Goal: Task Accomplishment & Management: Complete application form

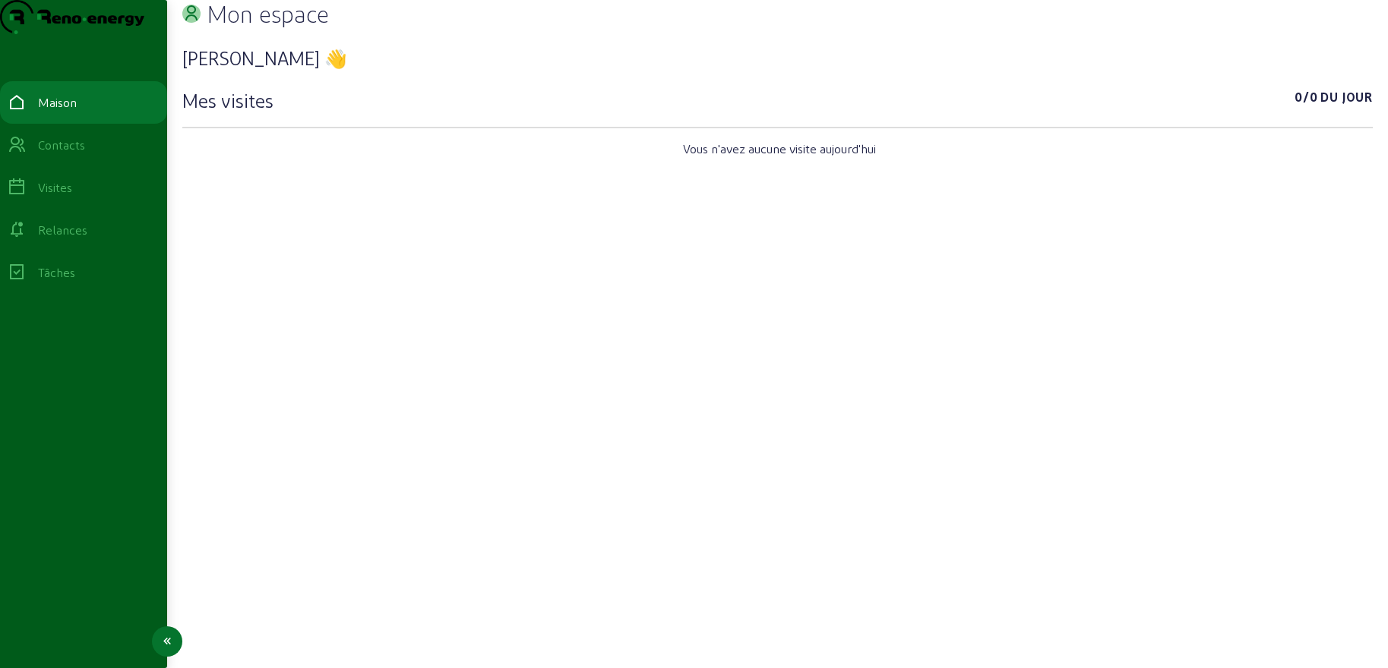
click at [26, 154] on icon at bounding box center [17, 145] width 18 height 18
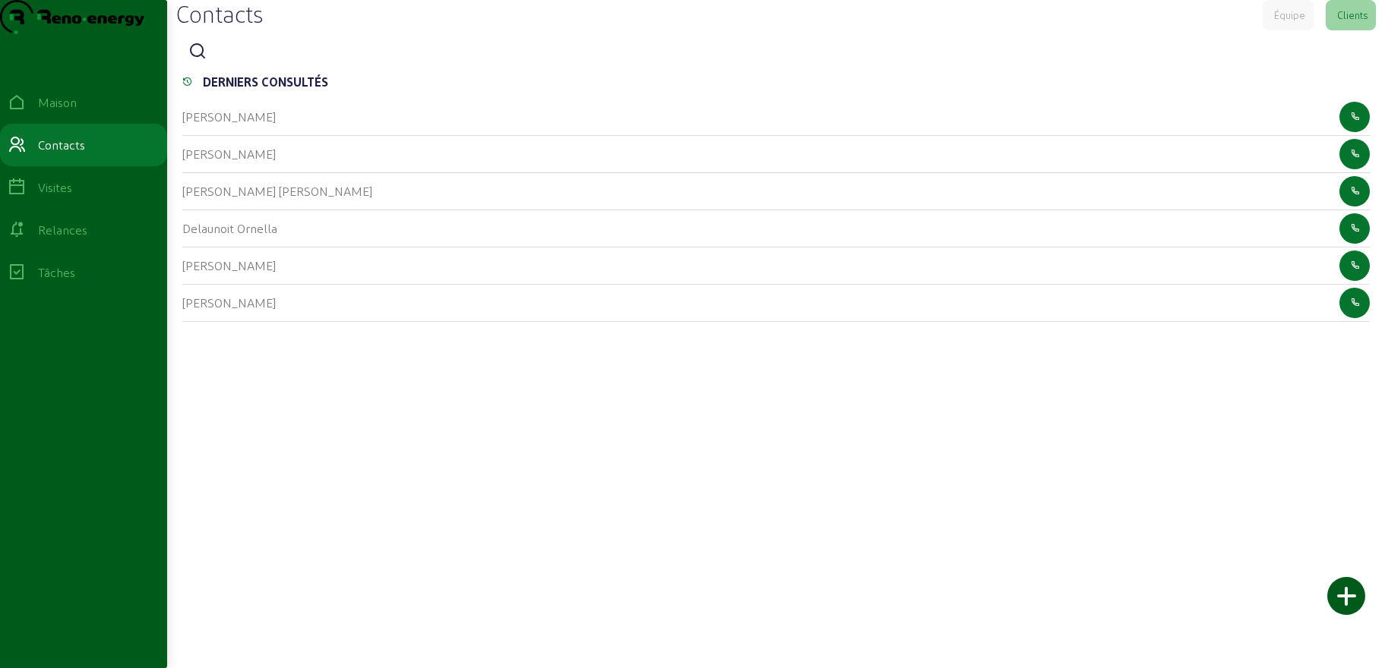
click at [207, 61] on icon at bounding box center [197, 52] width 18 height 18
click at [264, 62] on input at bounding box center [281, 52] width 137 height 18
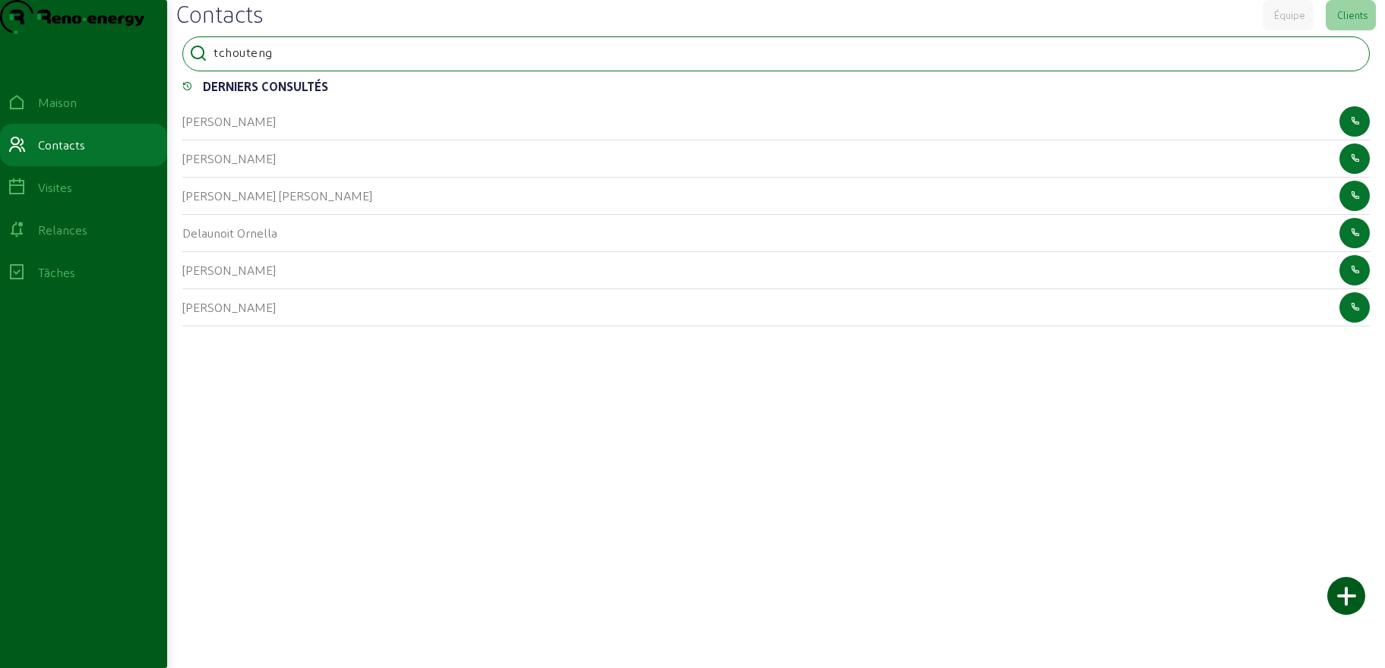
type input "tchouteng"
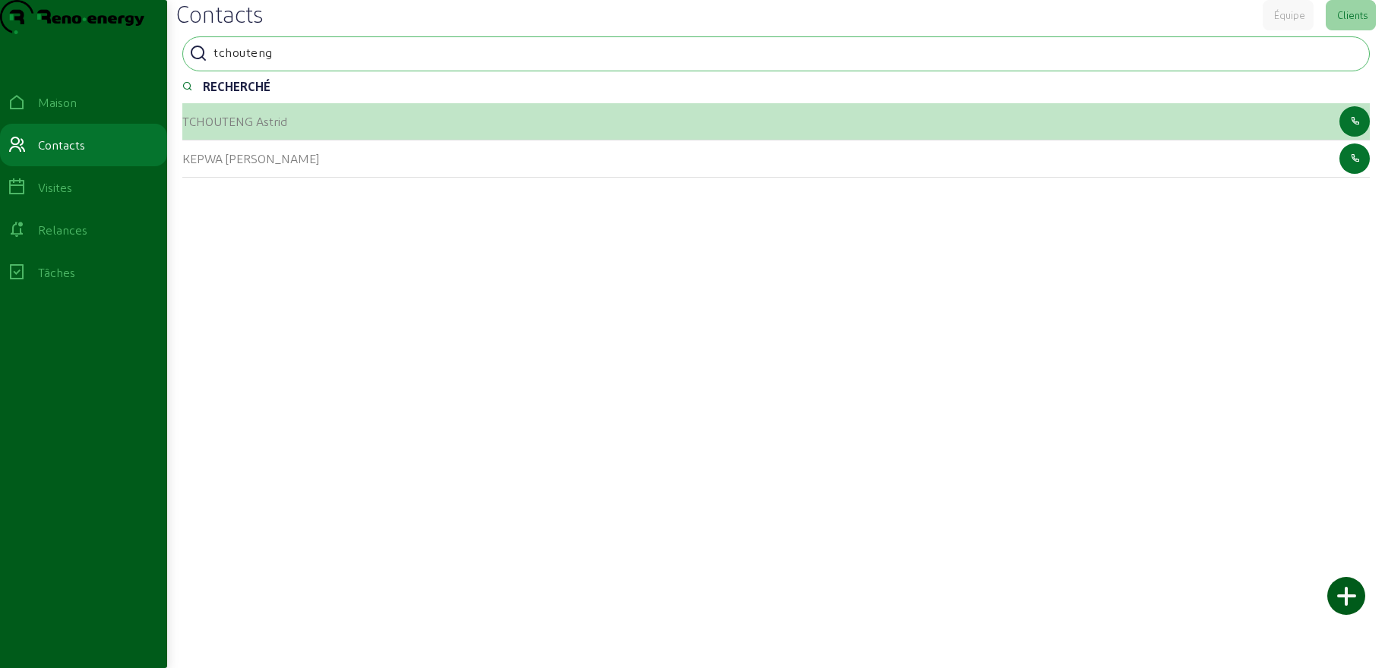
click at [231, 128] on font "TCHOUTENG Astrid" at bounding box center [234, 121] width 105 height 14
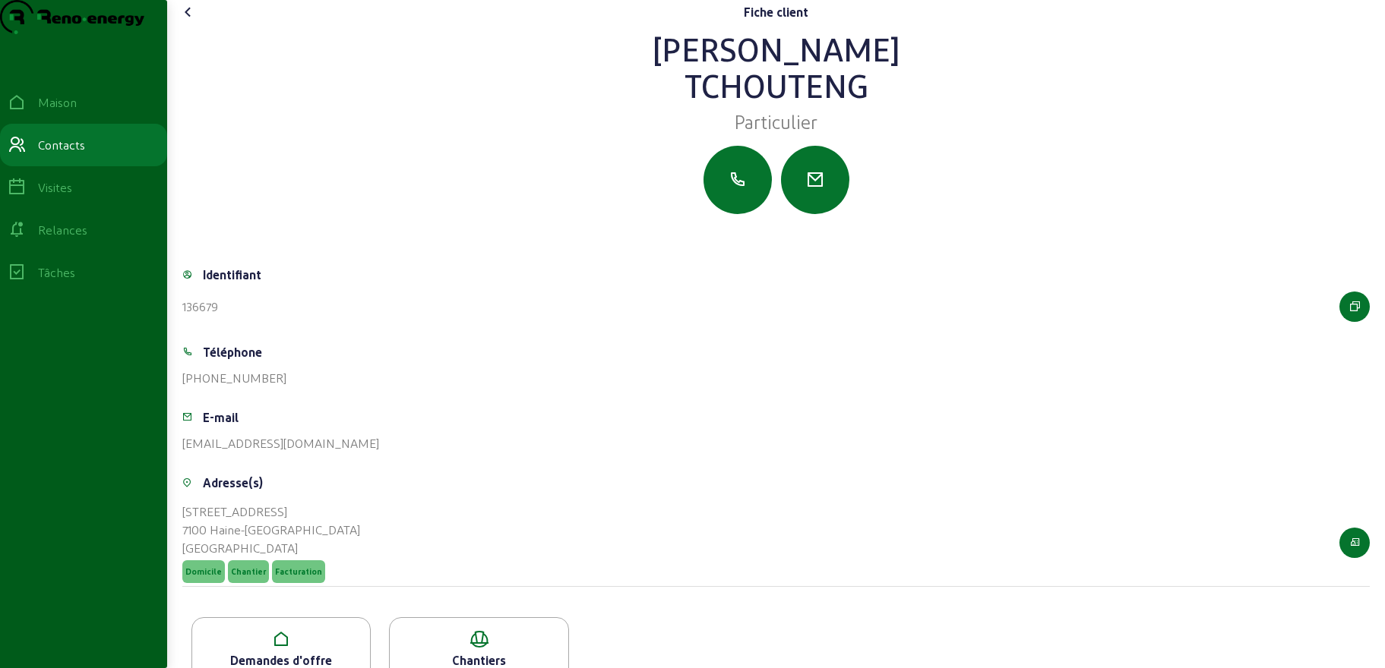
scroll to position [63, 0]
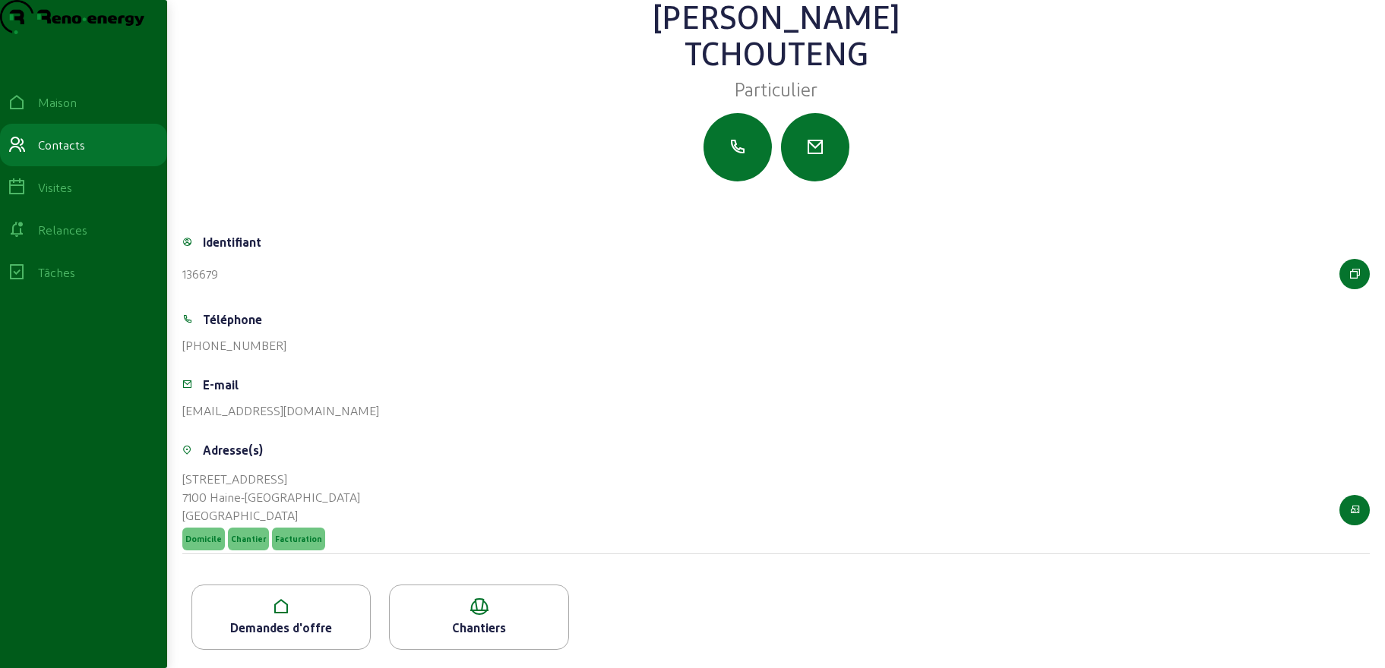
click at [298, 608] on icon at bounding box center [281, 607] width 178 height 18
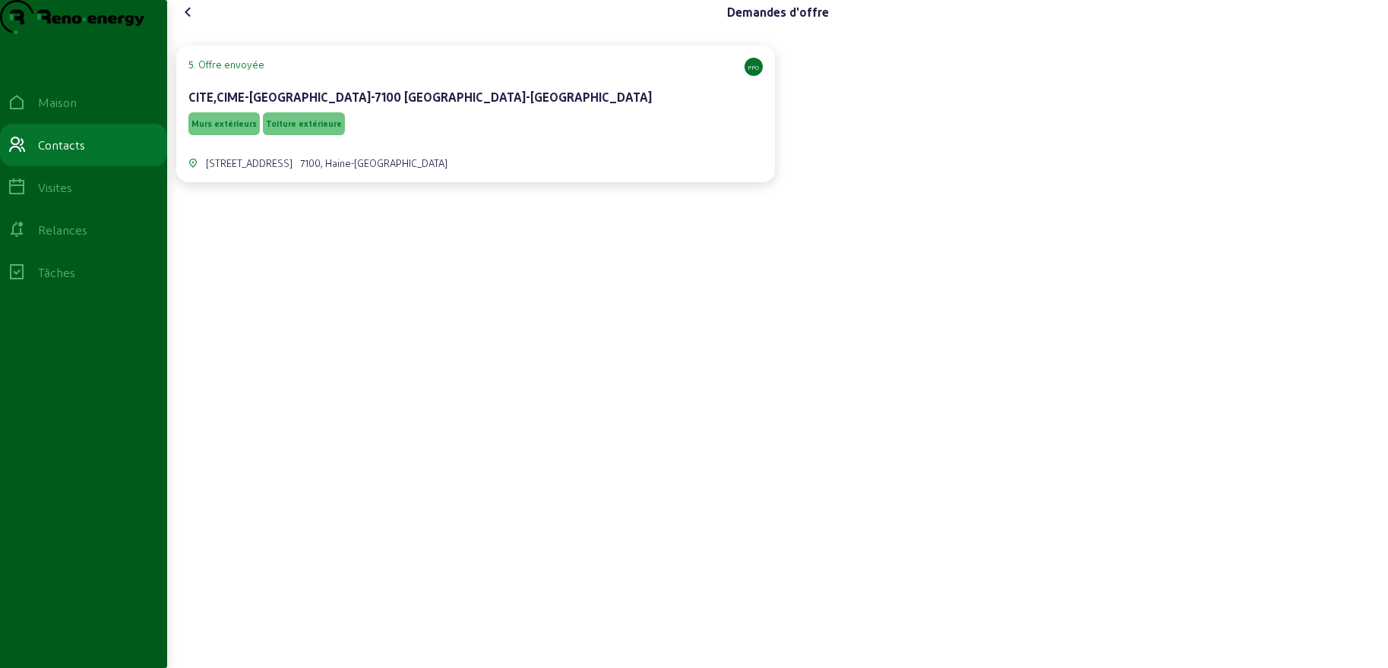
click at [478, 170] on div "[STREET_ADDRESS]" at bounding box center [475, 154] width 574 height 32
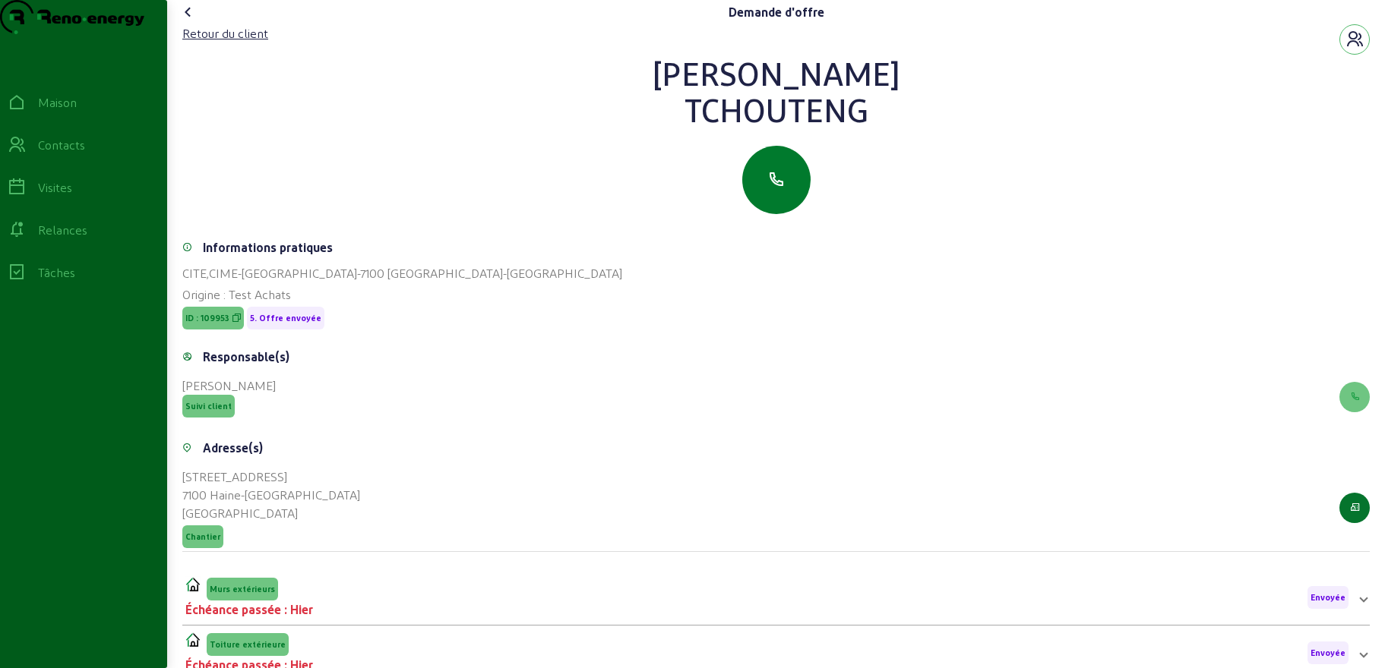
click at [771, 189] on icon "button" at bounding box center [776, 180] width 18 height 18
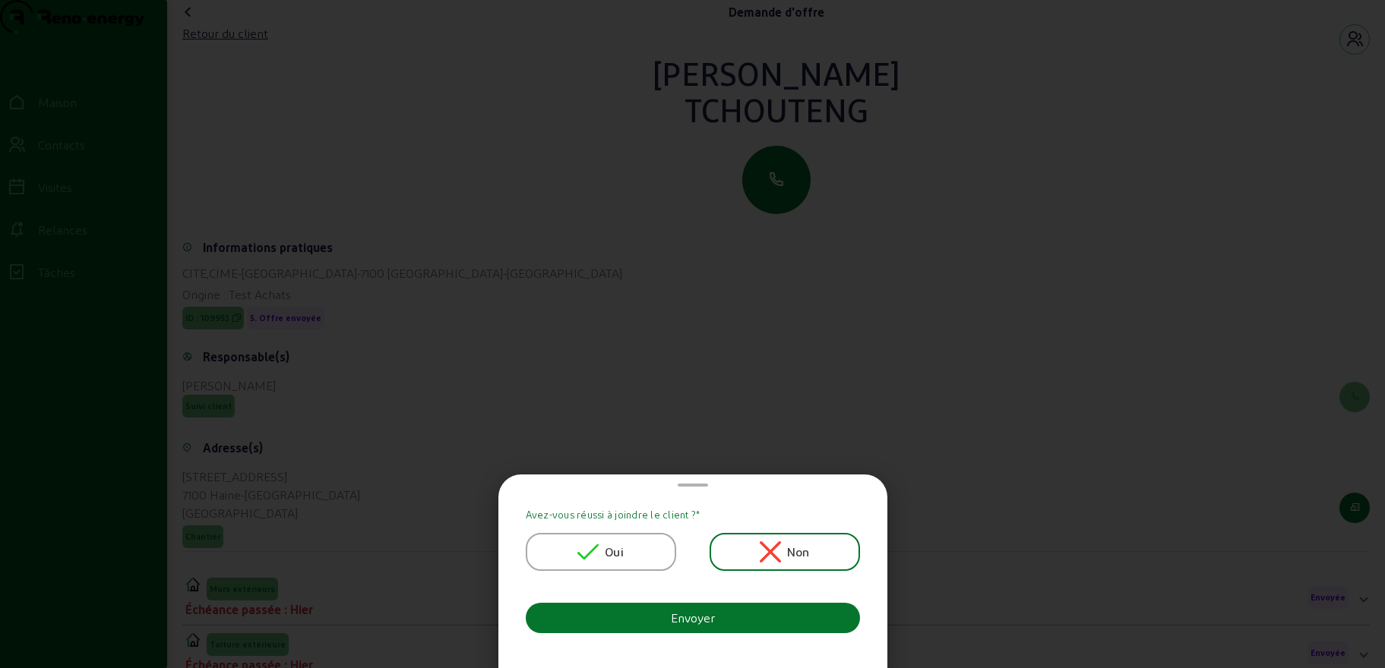
click at [580, 553] on icon at bounding box center [587, 553] width 21 height 16
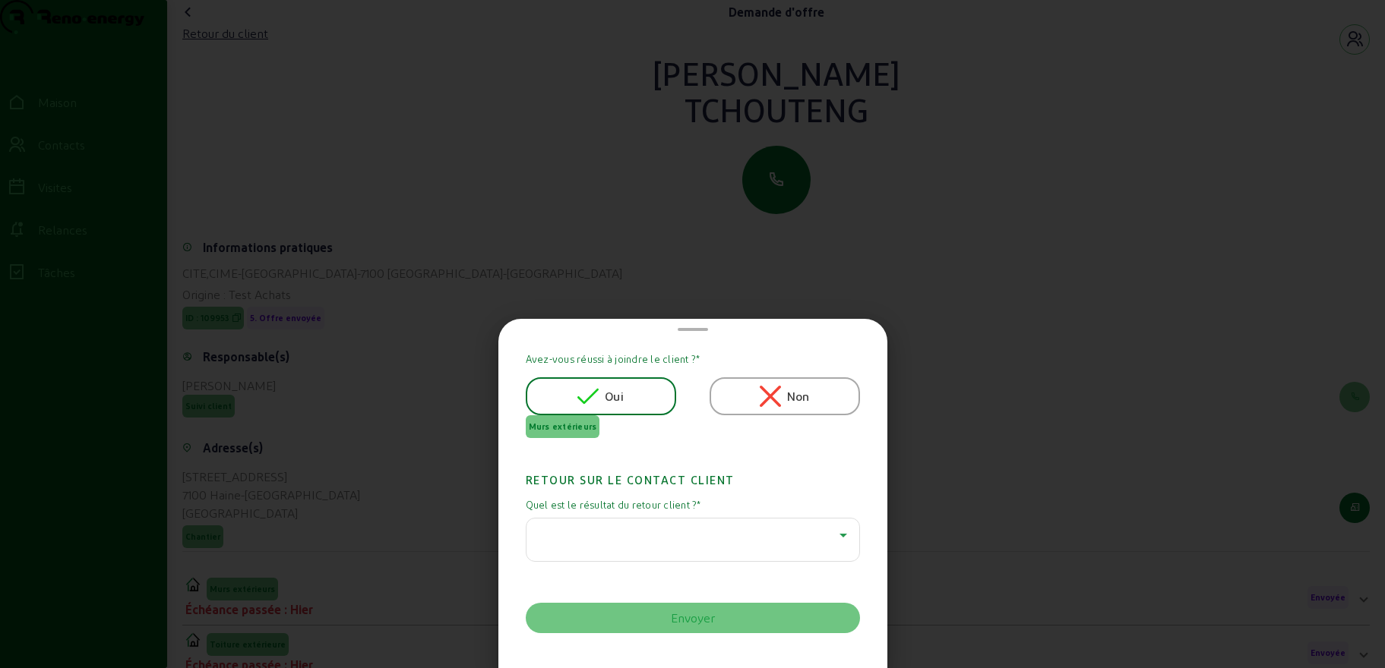
click at [581, 535] on div at bounding box center [688, 535] width 301 height 18
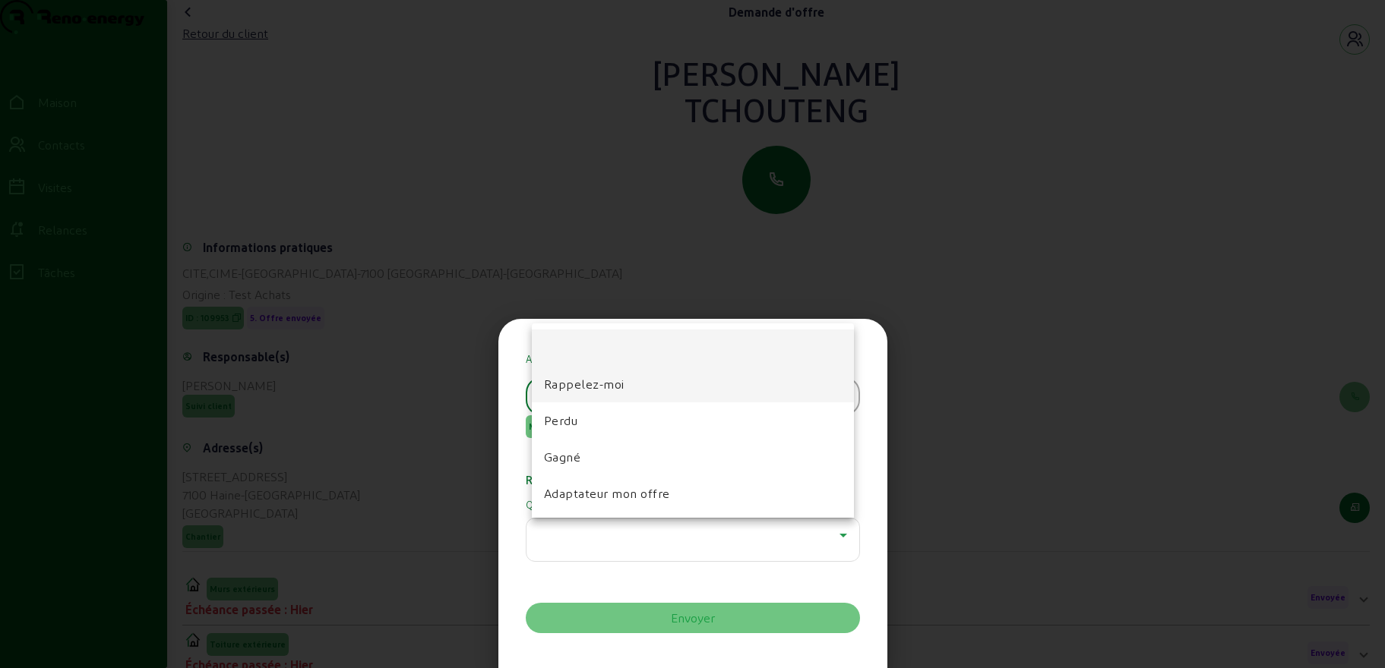
click at [570, 384] on font "Rappelez-moi" at bounding box center [584, 384] width 81 height 14
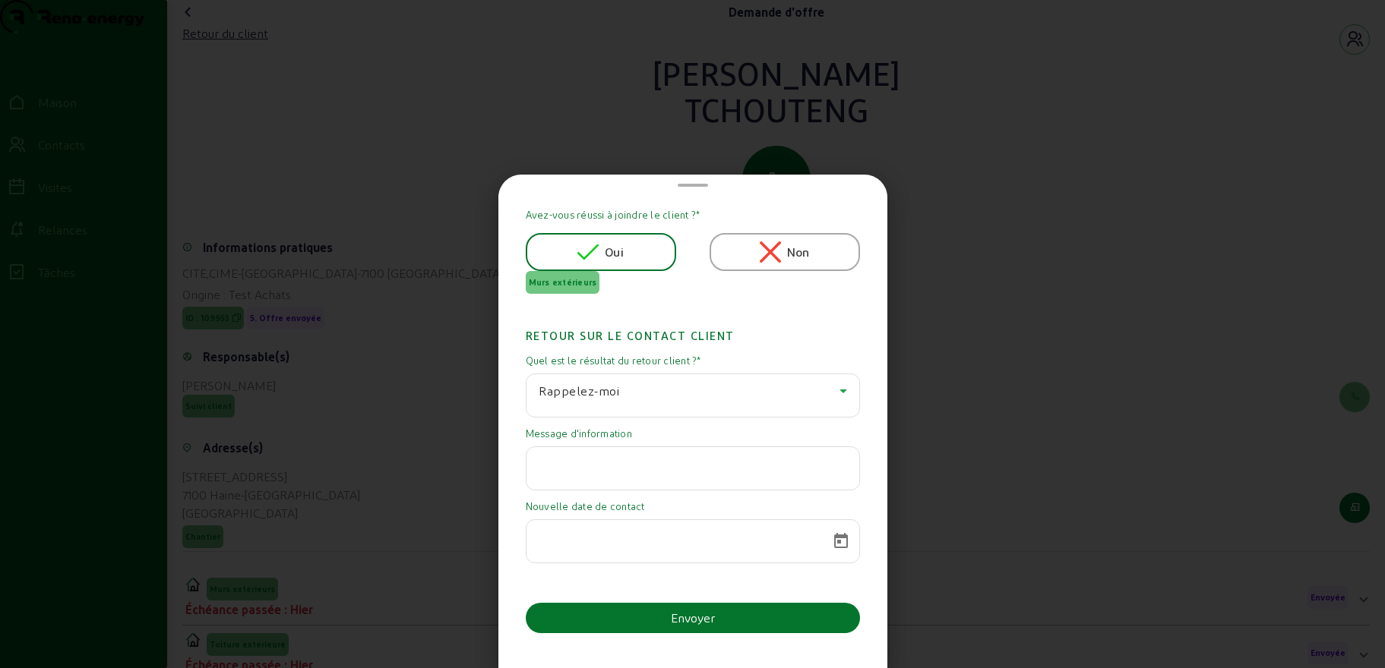
click at [630, 463] on input "text" at bounding box center [692, 464] width 308 height 18
paste input "Votre devis a bien été validé par notre auditrice. Je le soumet cette semaine a…"
type input "Votre devis a bien été validé par notre auditrice. Je le soumet cette semaine a…"
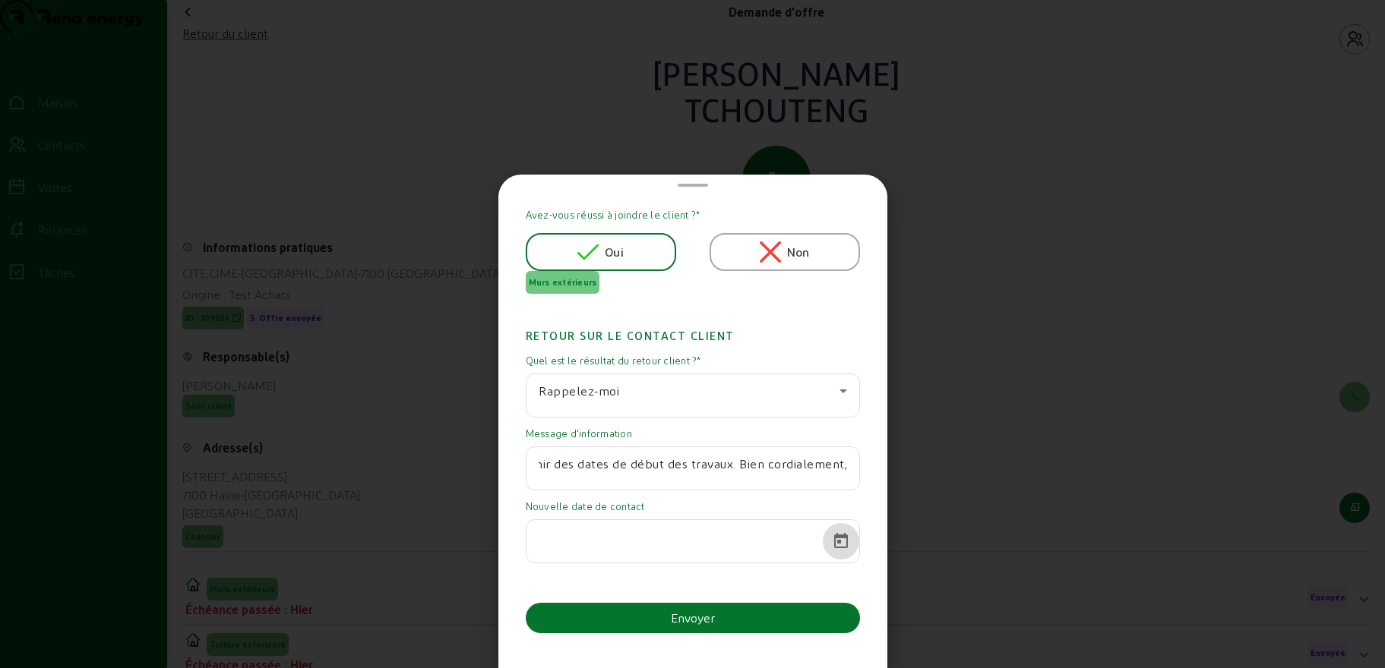
scroll to position [0, 0]
click at [829, 542] on span "Calendrier ouvert" at bounding box center [841, 541] width 36 height 36
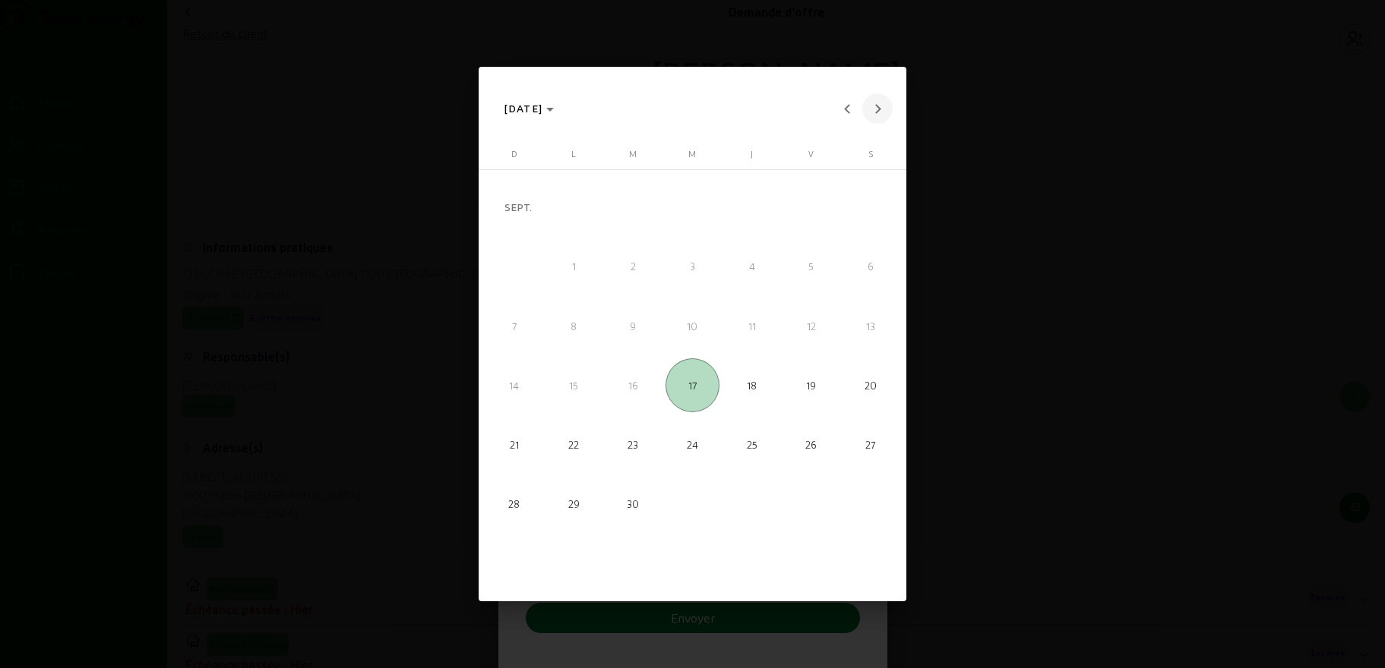
click at [880, 110] on span "Mois prochain" at bounding box center [877, 108] width 30 height 30
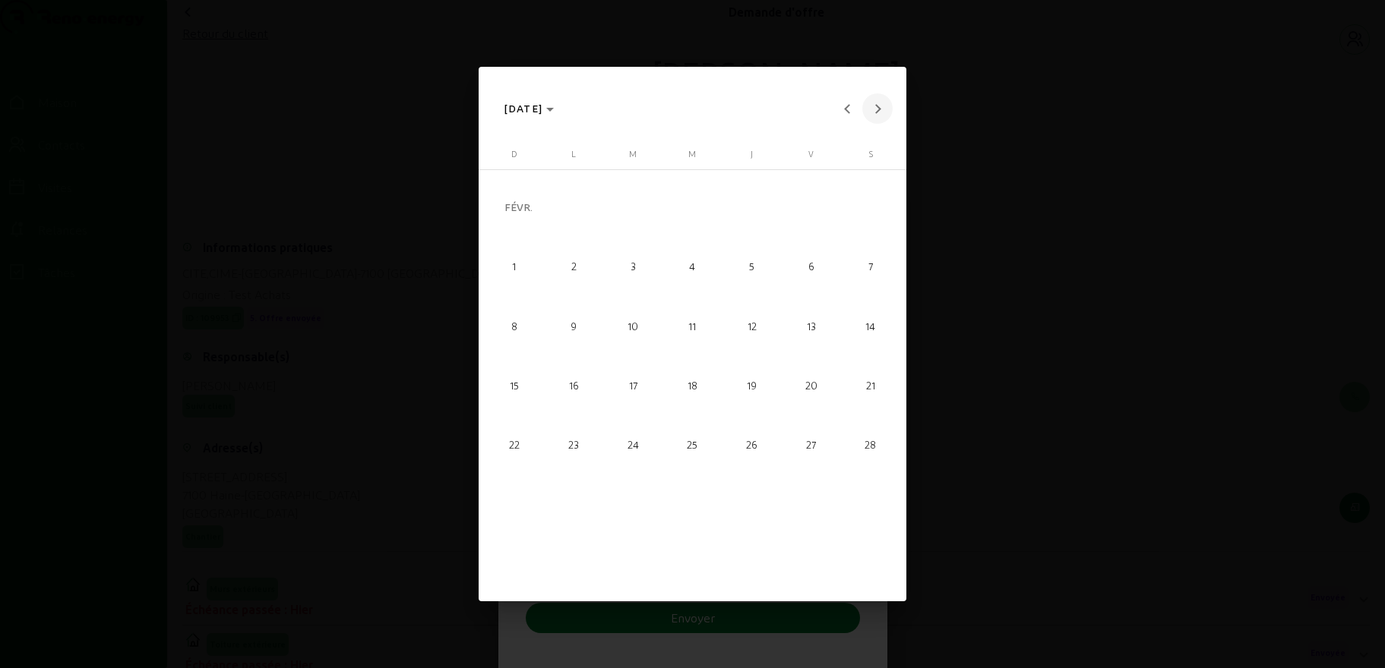
click at [880, 110] on span "Mois prochain" at bounding box center [877, 108] width 30 height 30
click at [849, 114] on span "Mois précédent" at bounding box center [847, 108] width 30 height 30
click at [637, 324] on font "10" at bounding box center [632, 326] width 11 height 12
type input "[DATE]"
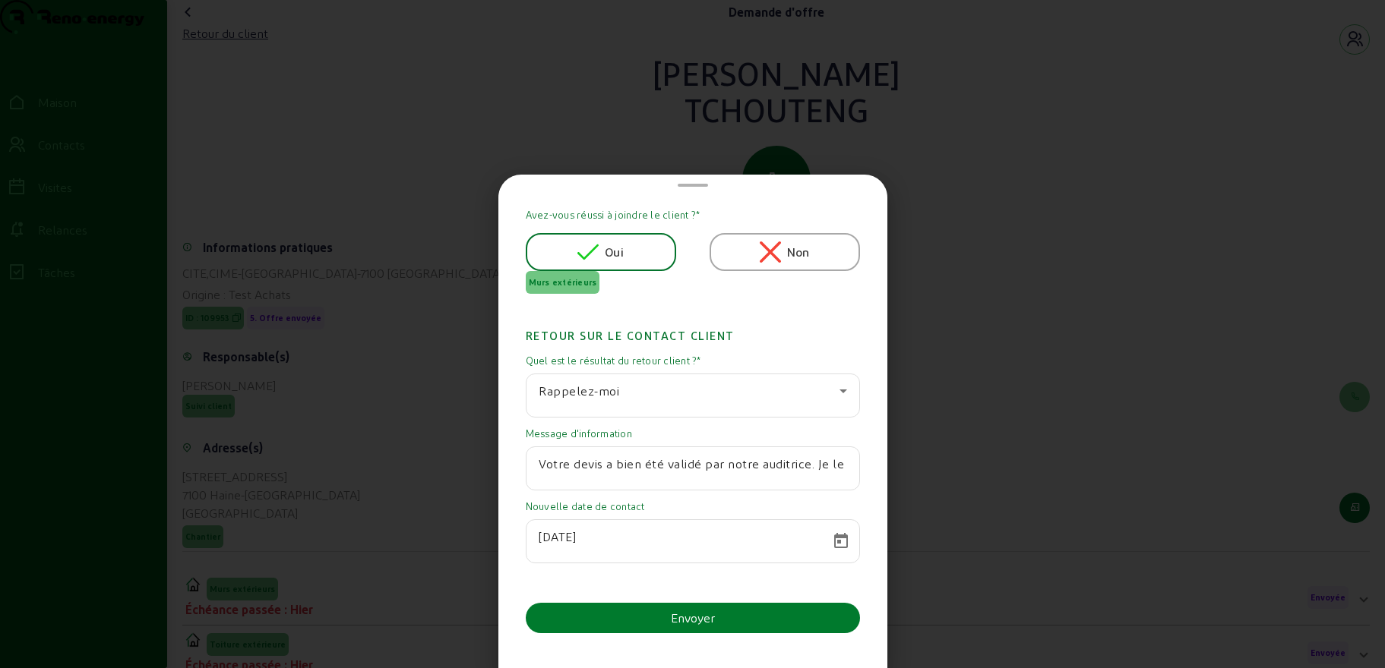
click at [630, 617] on button "Envoyer" at bounding box center [693, 618] width 334 height 30
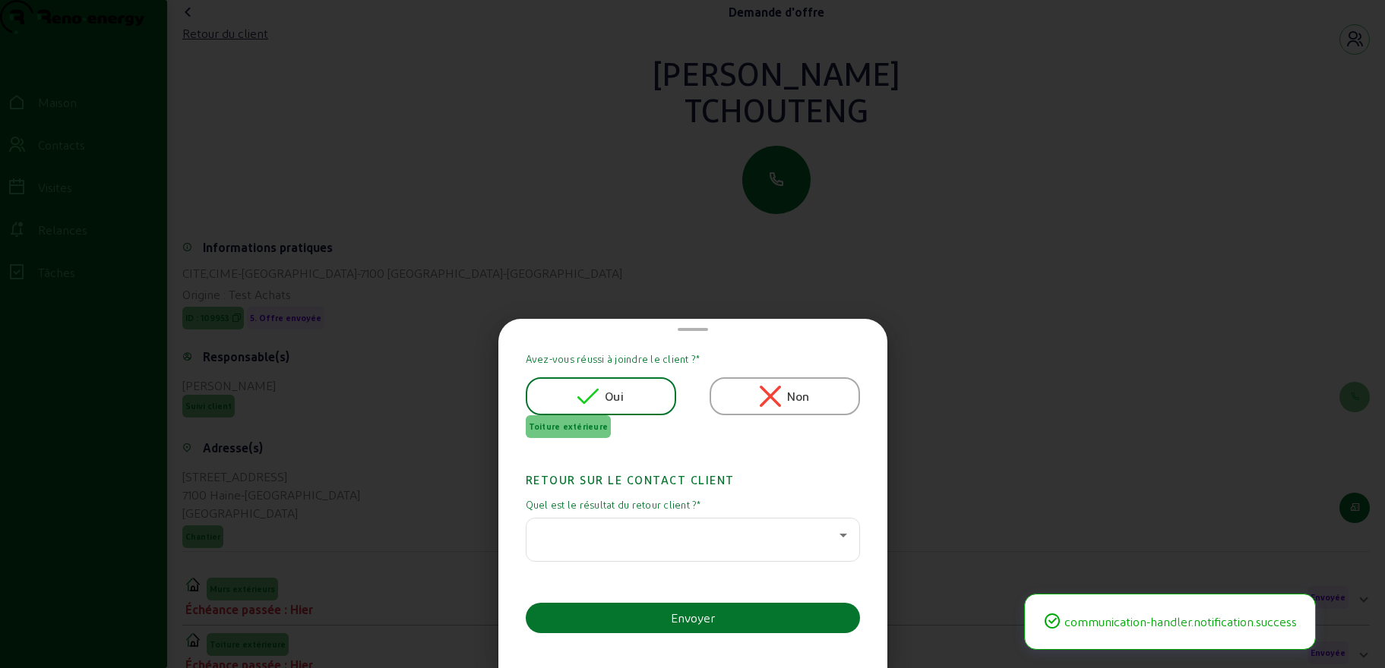
click at [771, 539] on div at bounding box center [688, 535] width 301 height 18
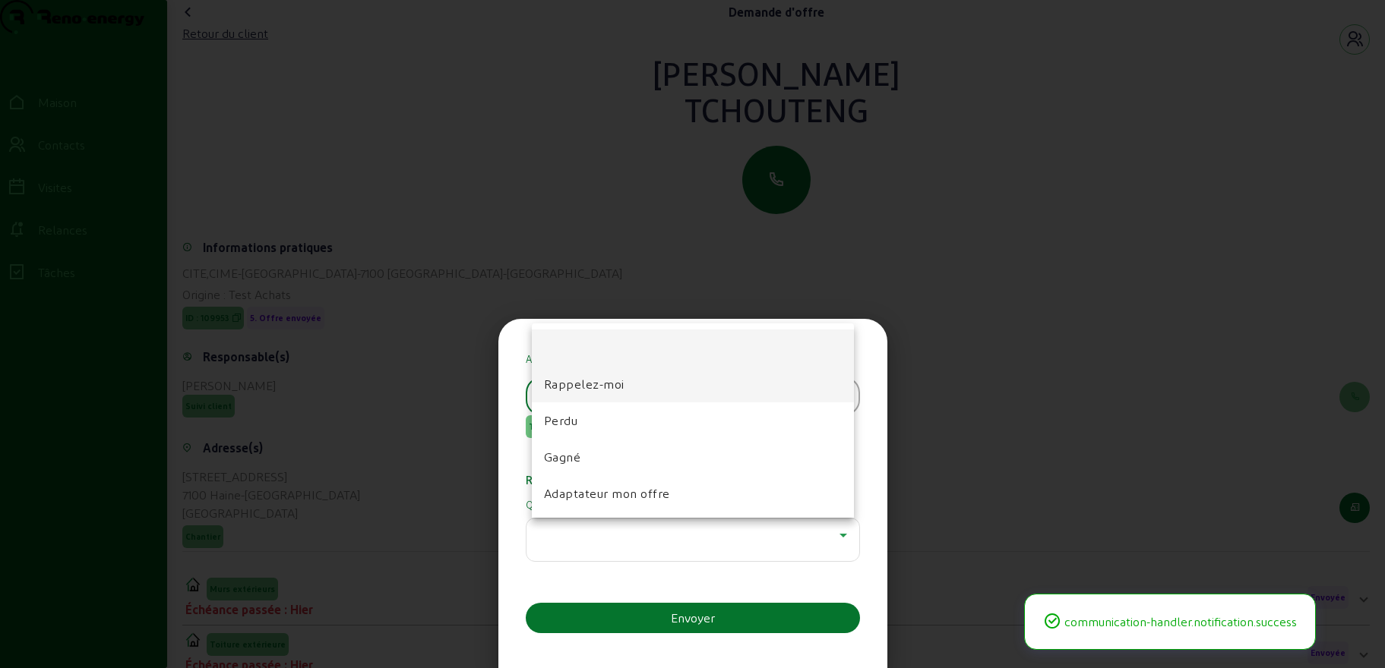
click at [604, 383] on font "Rappelez-moi" at bounding box center [584, 384] width 81 height 14
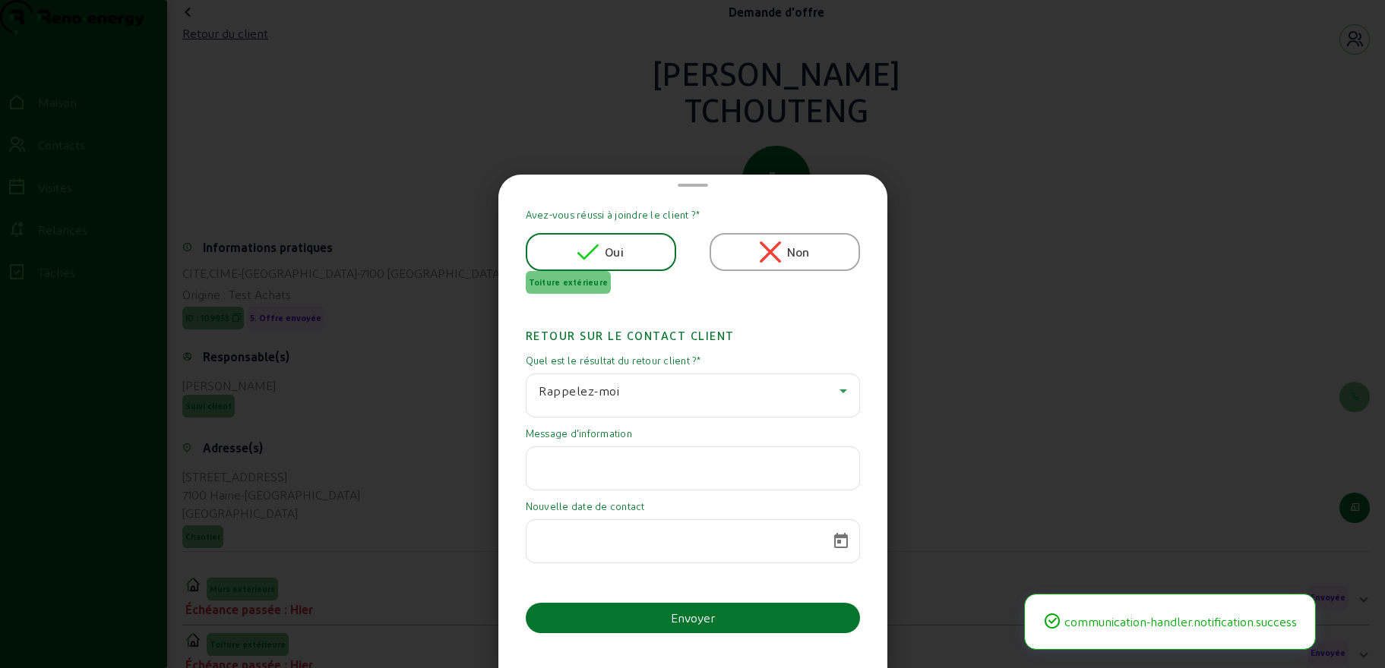
click at [597, 457] on input "text" at bounding box center [692, 464] width 308 height 18
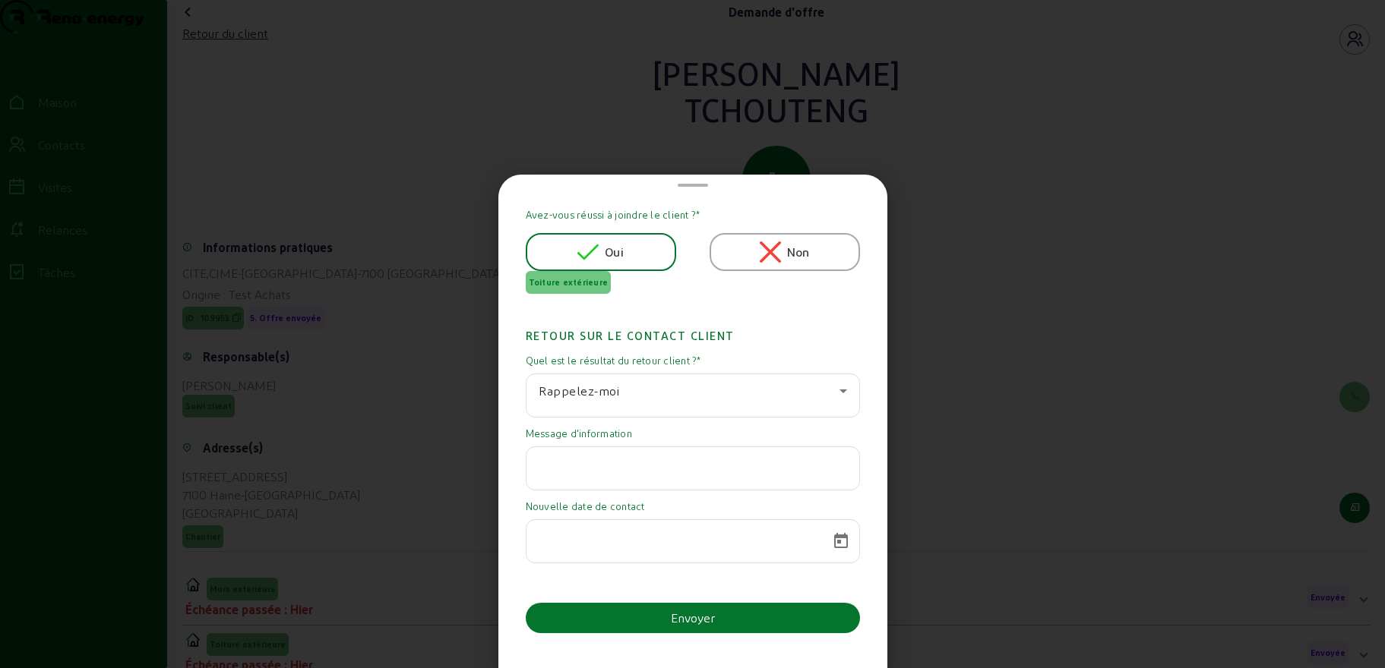
paste input "Votre devis a bien été validé par notre auditrice. Je le soumet cette semaine a…"
type input "Votre devis a bien été validé par notre auditrice. Je le soumet cette semaine a…"
click at [826, 537] on span "Calendrier ouvert" at bounding box center [841, 541] width 36 height 36
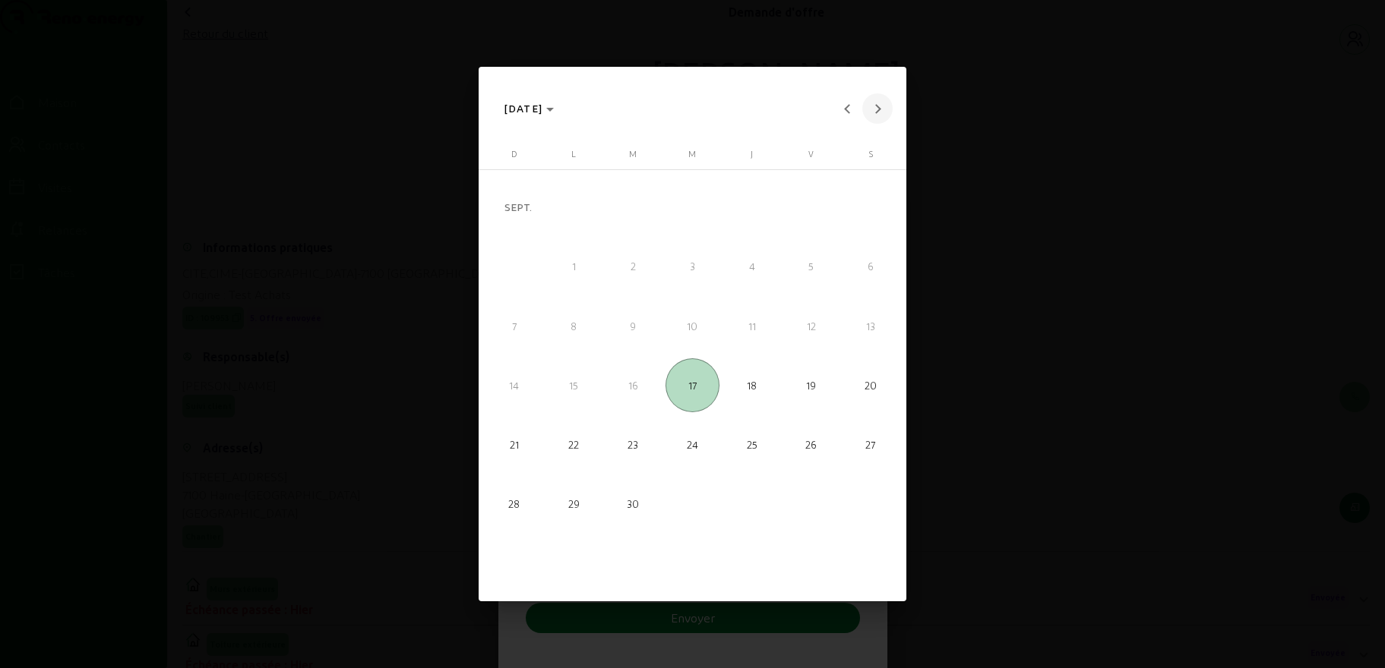
click at [877, 109] on button "Mois prochain" at bounding box center [877, 108] width 30 height 30
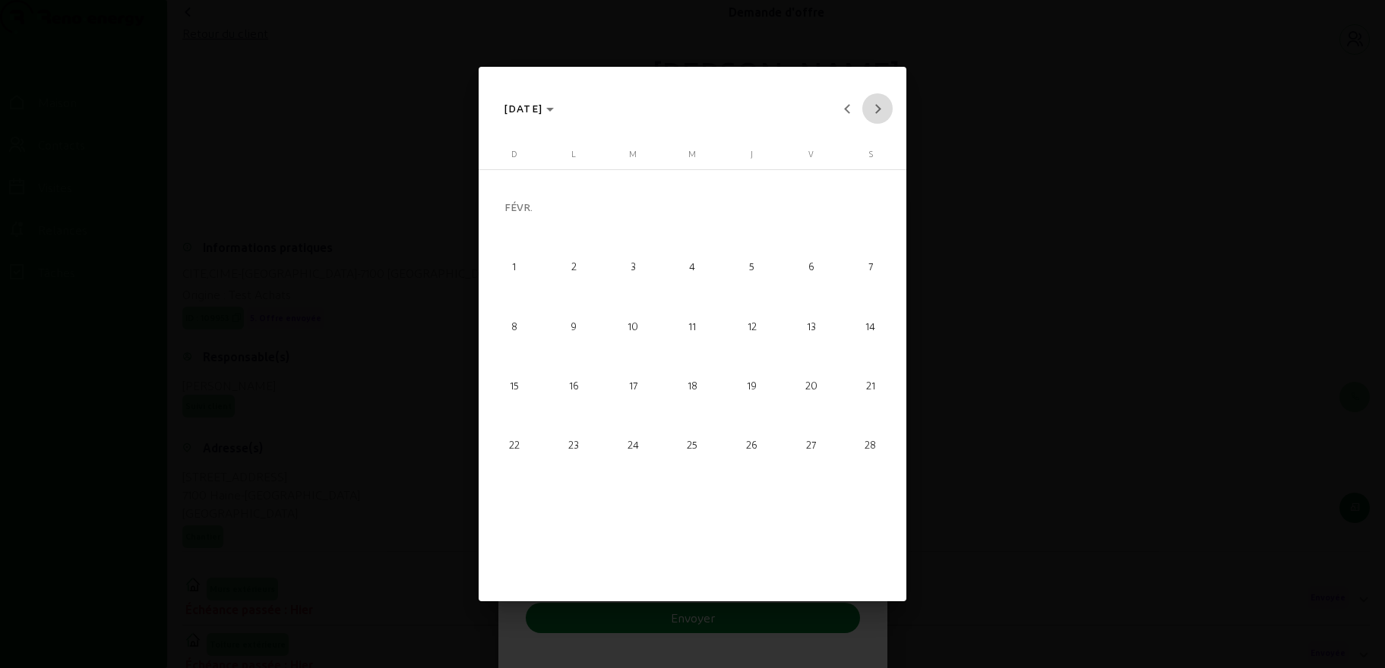
click at [877, 109] on button "Mois prochain" at bounding box center [877, 108] width 30 height 30
click at [875, 112] on button "Mois prochain" at bounding box center [877, 108] width 30 height 30
click at [842, 111] on span "Mois précédent" at bounding box center [847, 108] width 30 height 30
click at [634, 336] on span "10" at bounding box center [632, 325] width 53 height 53
type input "[DATE]"
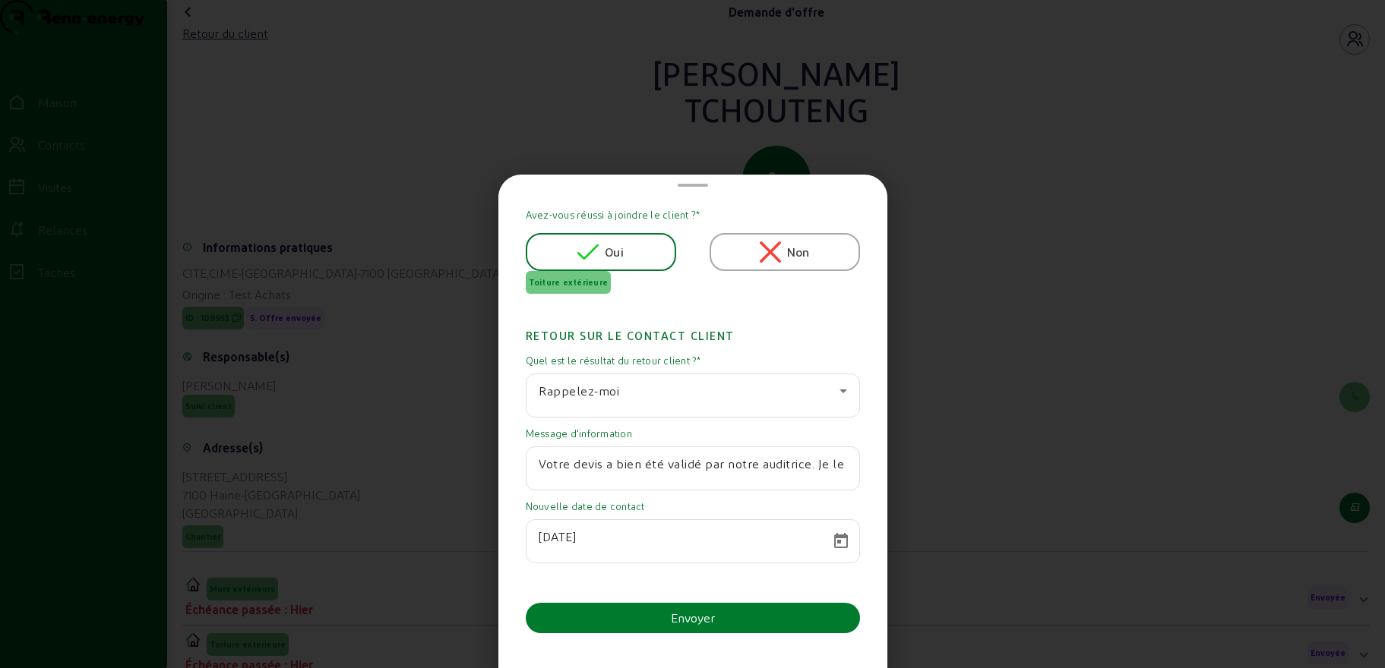
click at [676, 624] on font "Envoyer" at bounding box center [693, 618] width 44 height 14
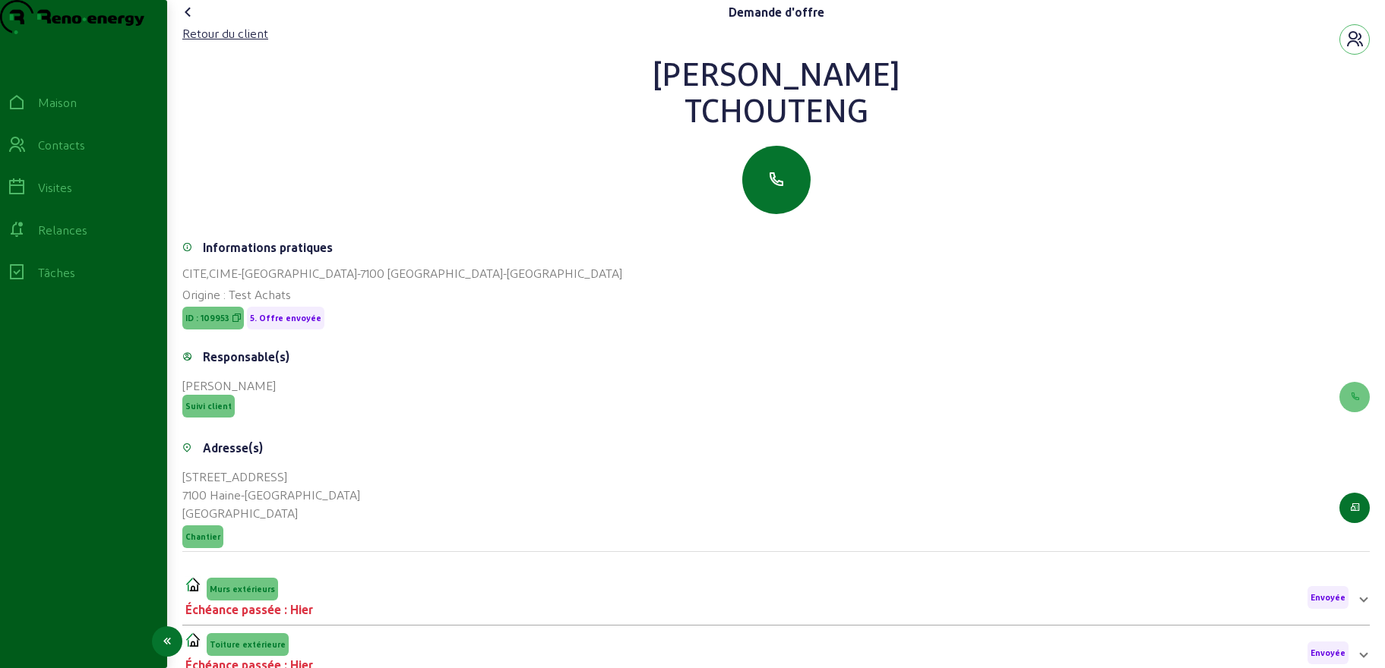
click at [26, 154] on icon at bounding box center [17, 145] width 18 height 18
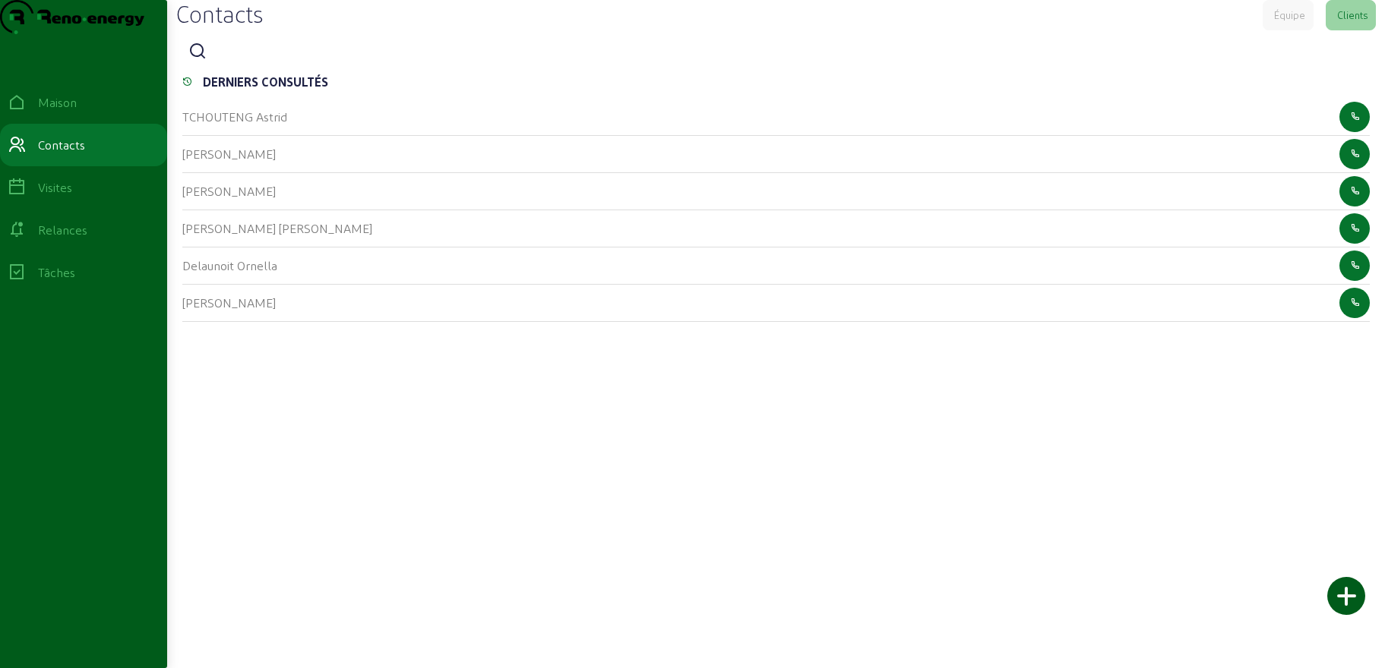
click at [203, 61] on icon at bounding box center [197, 52] width 18 height 18
click at [302, 62] on input at bounding box center [281, 52] width 137 height 18
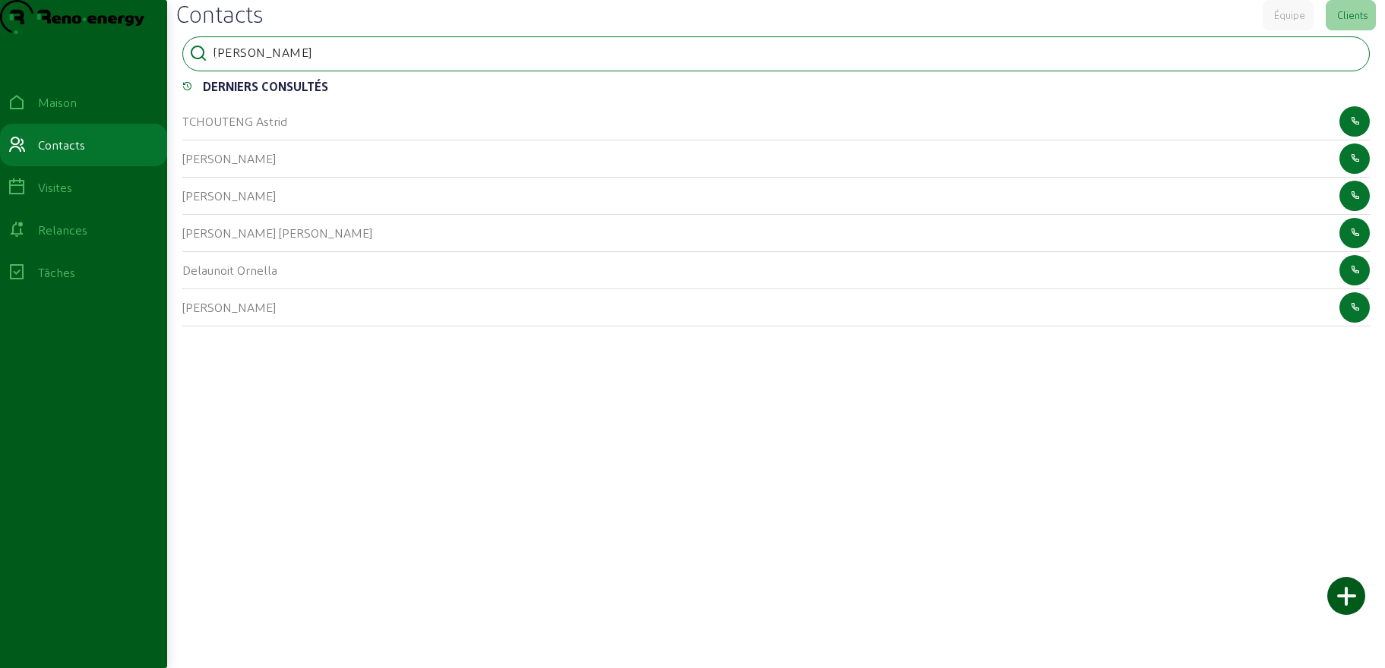
type input "[PERSON_NAME]"
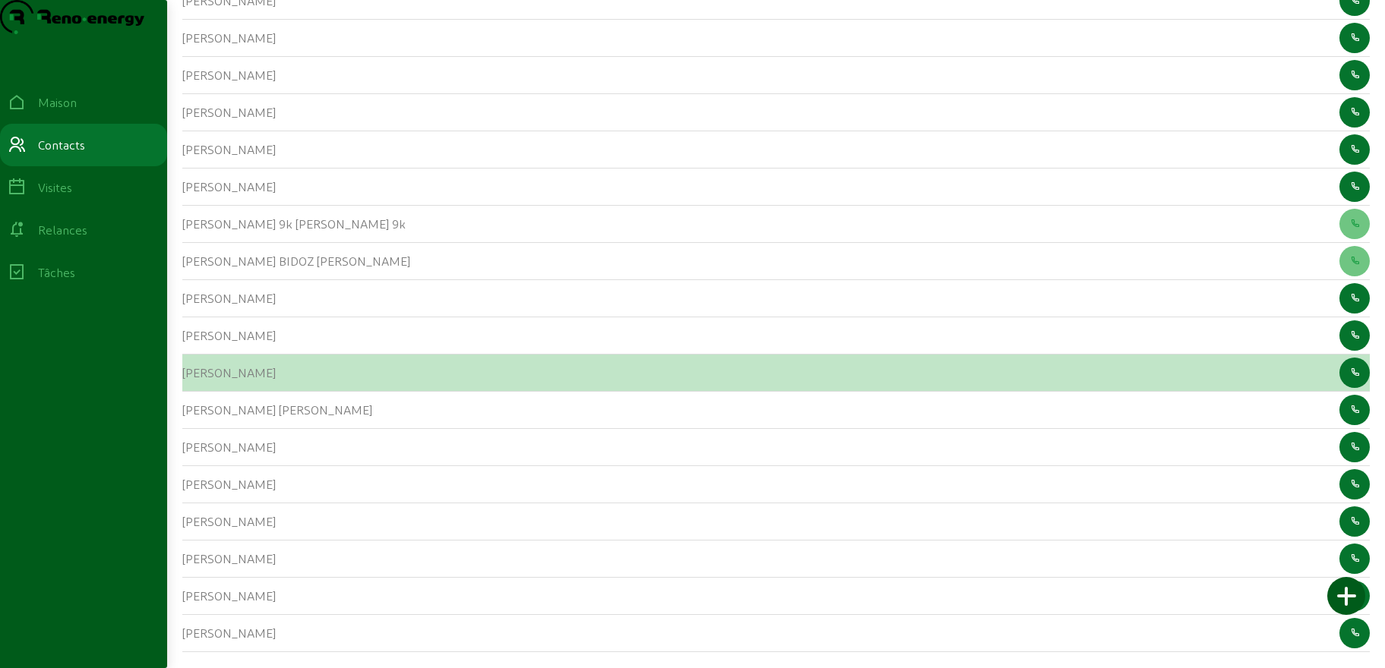
scroll to position [159, 0]
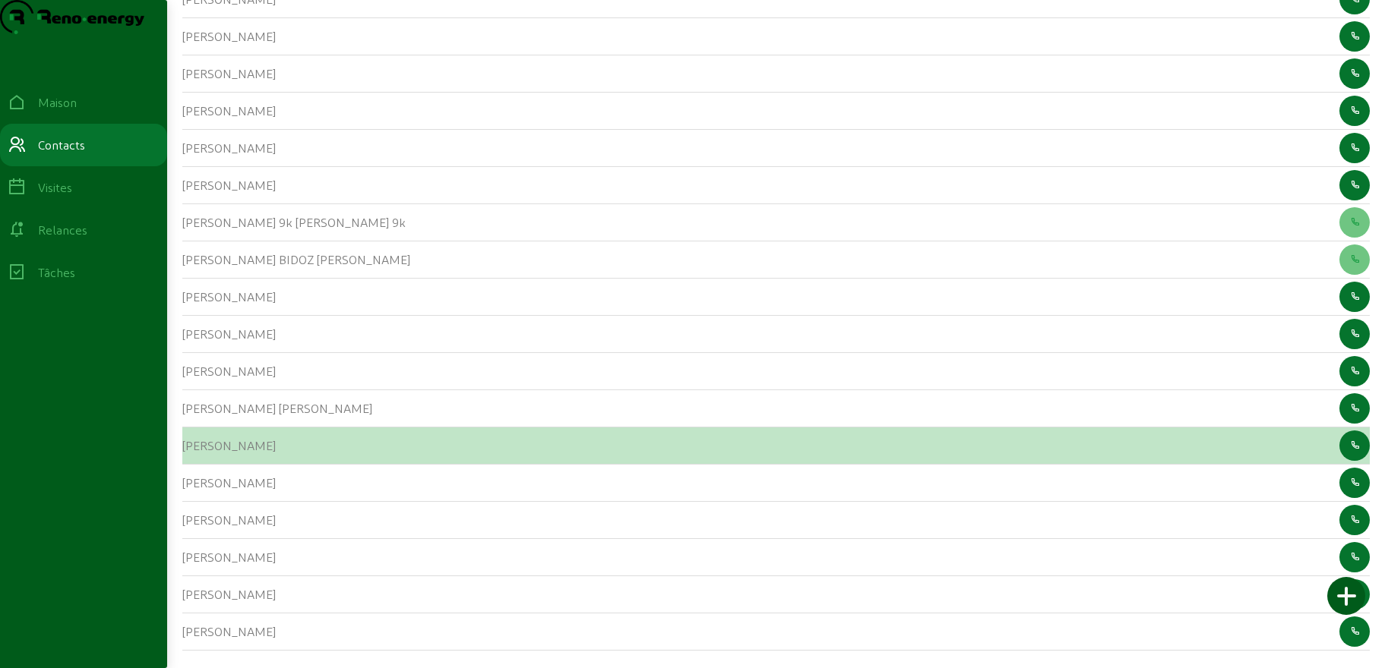
click at [200, 453] on font "[PERSON_NAME]" at bounding box center [228, 445] width 93 height 14
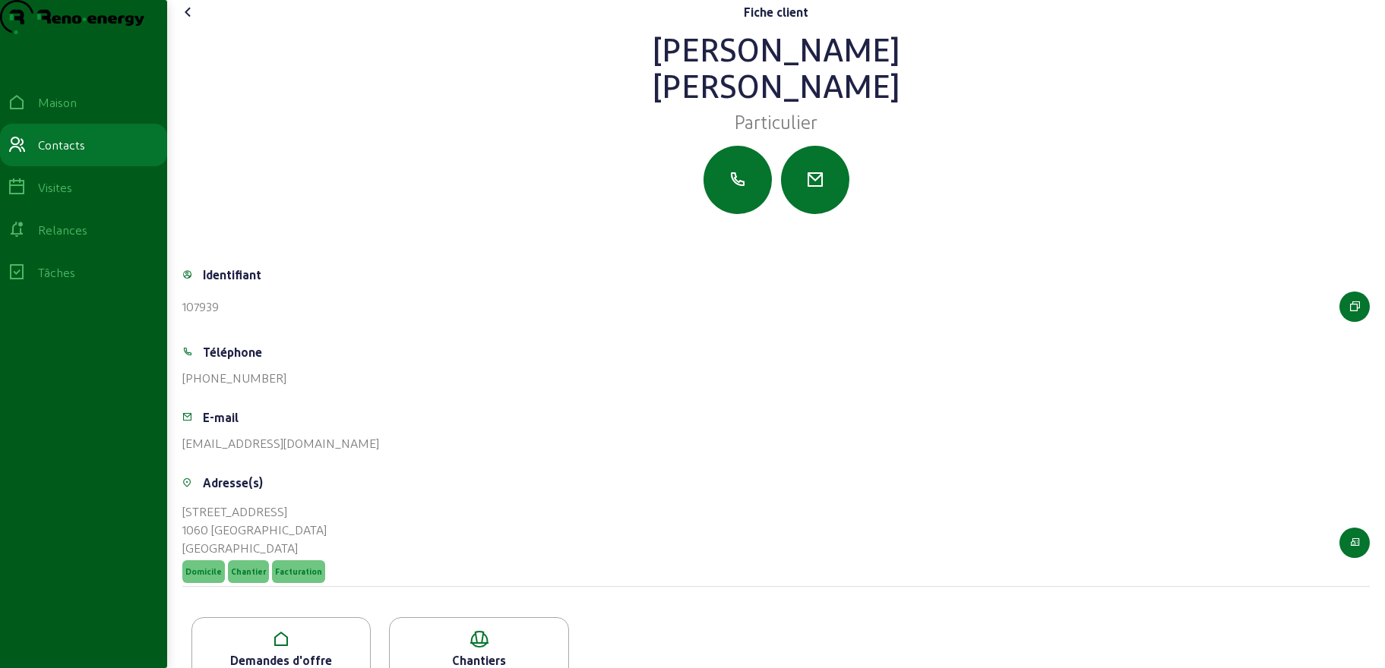
scroll to position [63, 0]
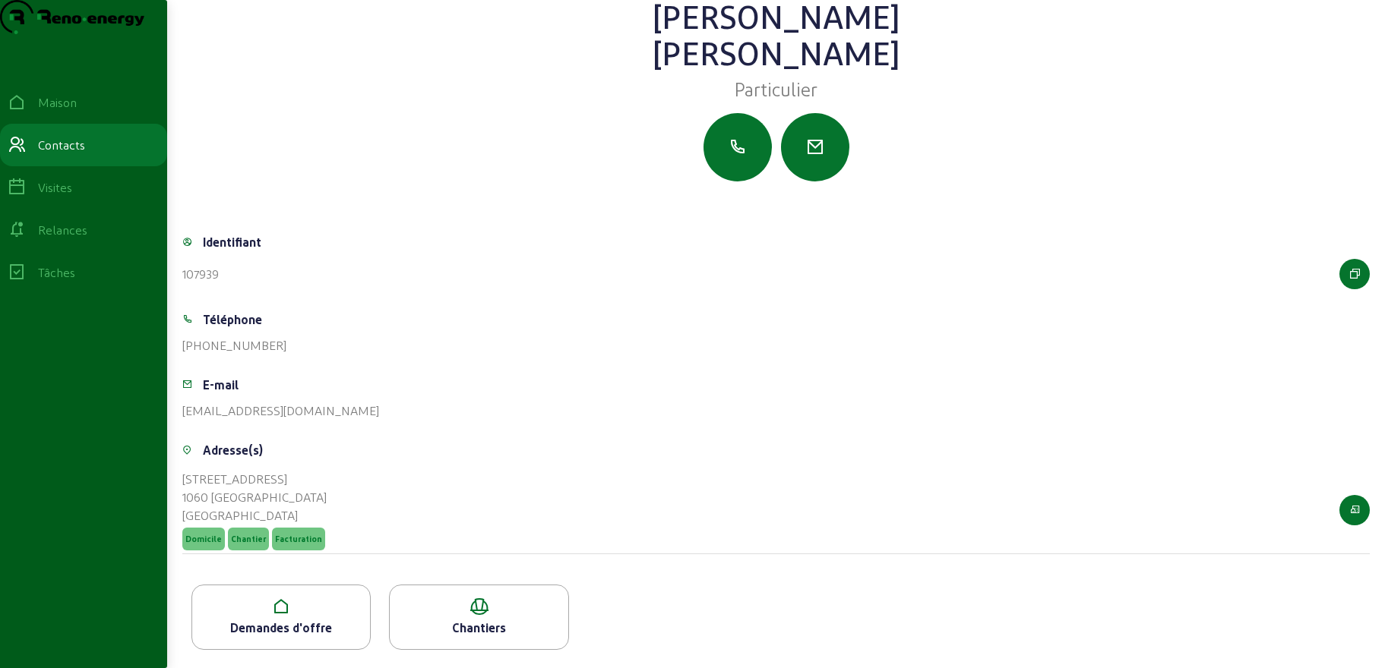
click at [286, 607] on icon at bounding box center [281, 607] width 178 height 18
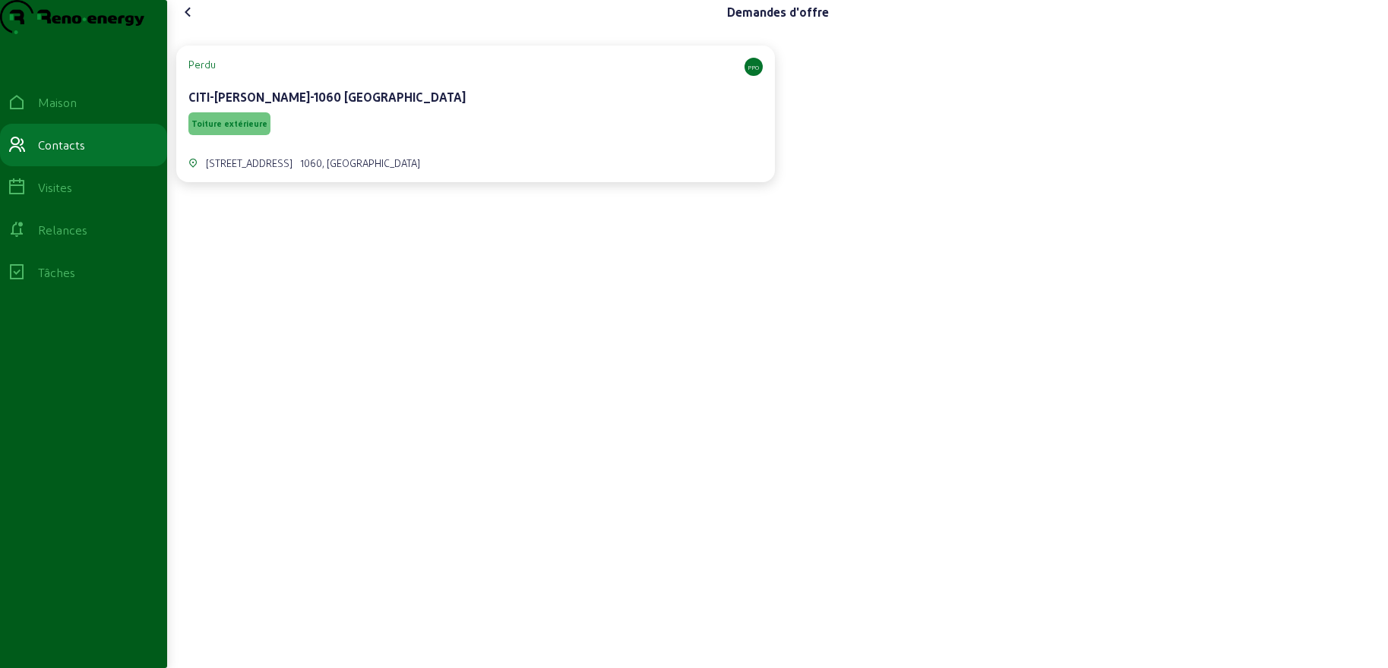
click at [445, 106] on div "CITI-[PERSON_NAME]-1060 [GEOGRAPHIC_DATA]" at bounding box center [475, 97] width 574 height 18
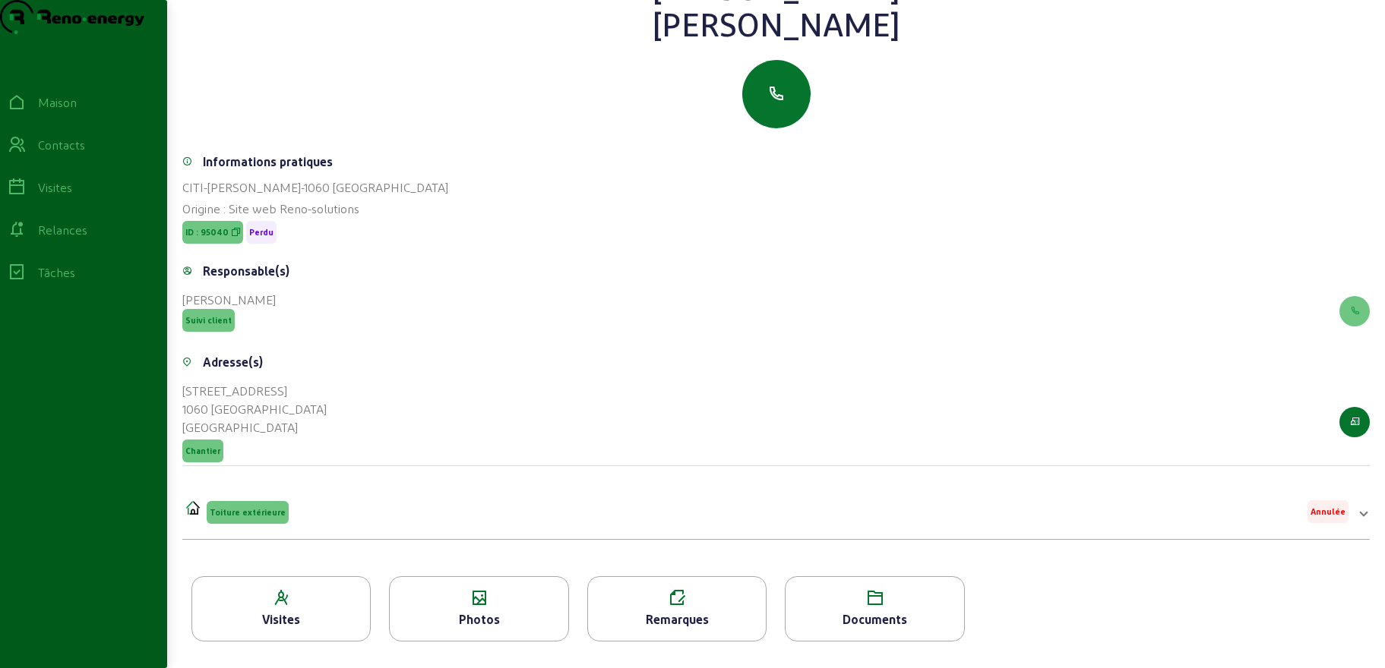
scroll to position [194, 0]
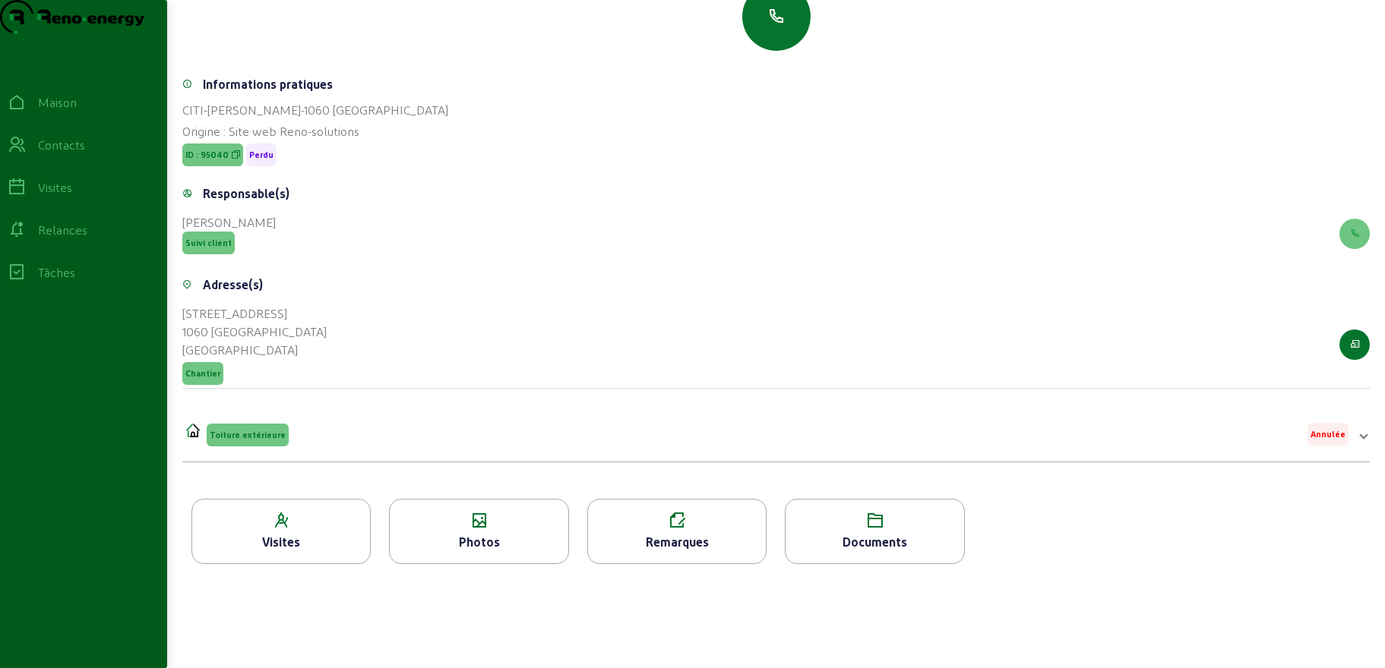
click at [485, 523] on icon at bounding box center [479, 521] width 178 height 18
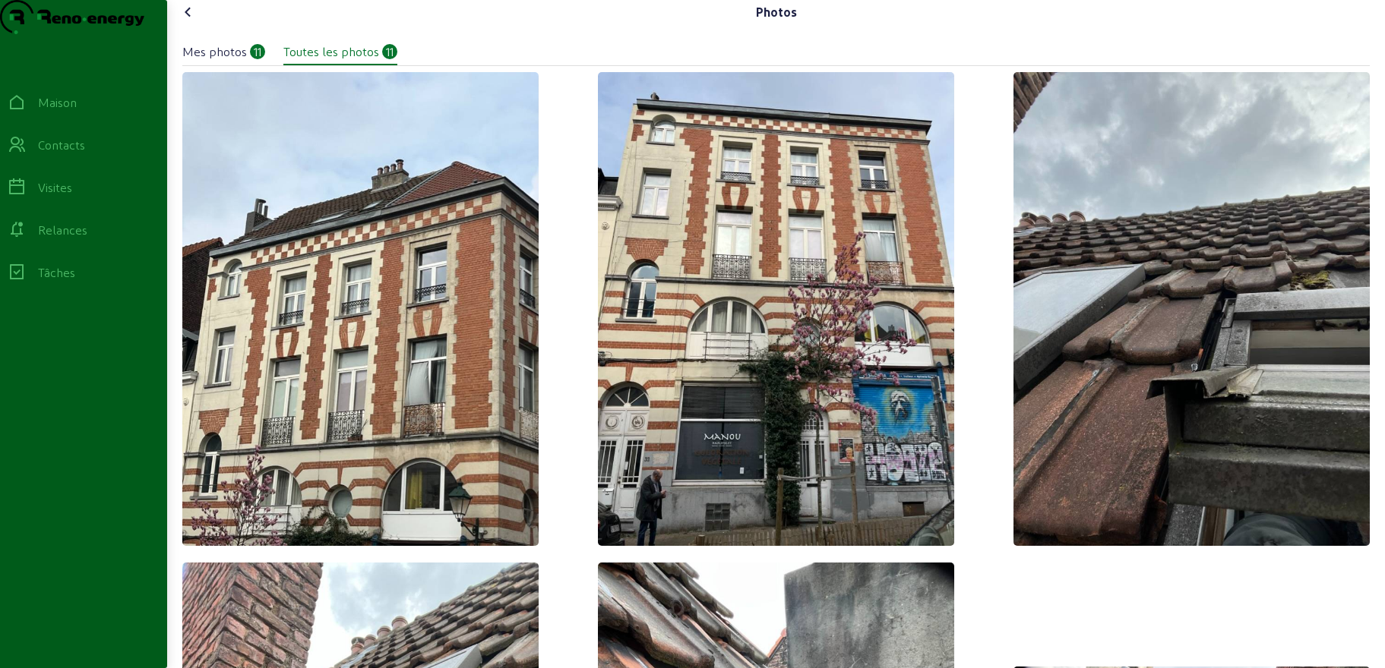
click at [194, 21] on icon at bounding box center [188, 12] width 18 height 18
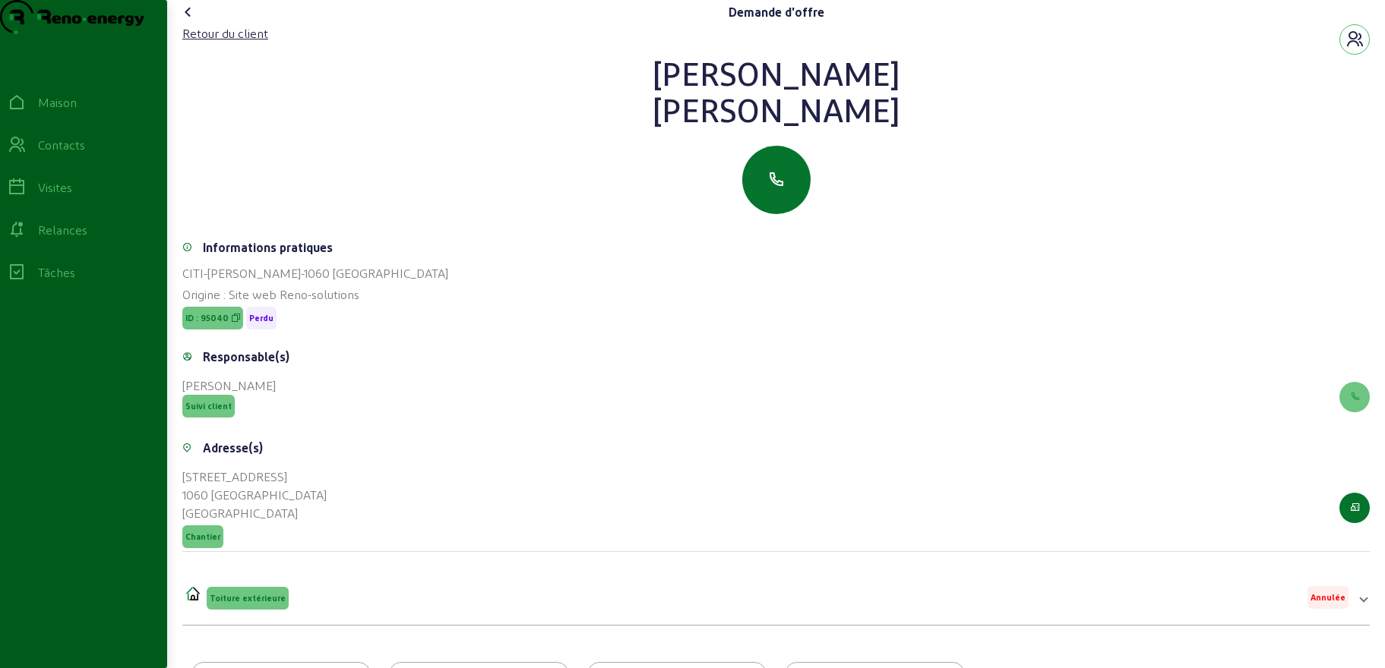
click at [194, 21] on icon at bounding box center [188, 12] width 18 height 18
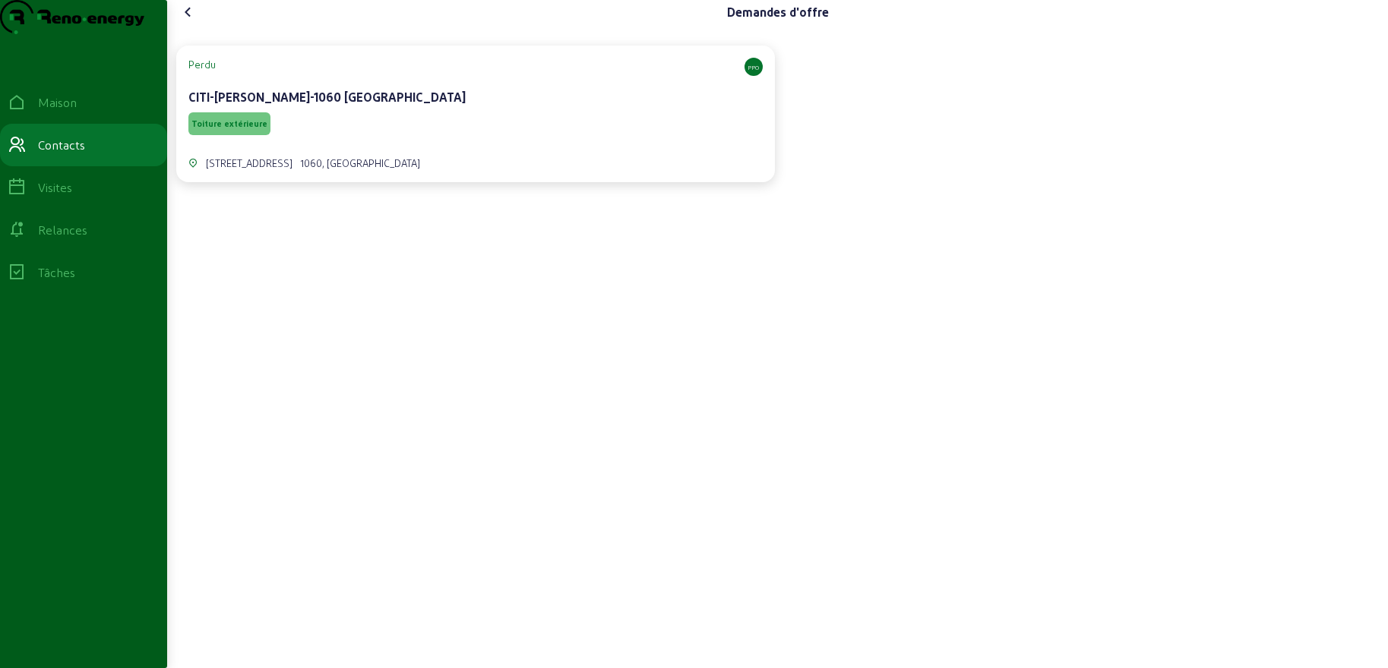
click at [194, 21] on icon at bounding box center [188, 12] width 18 height 18
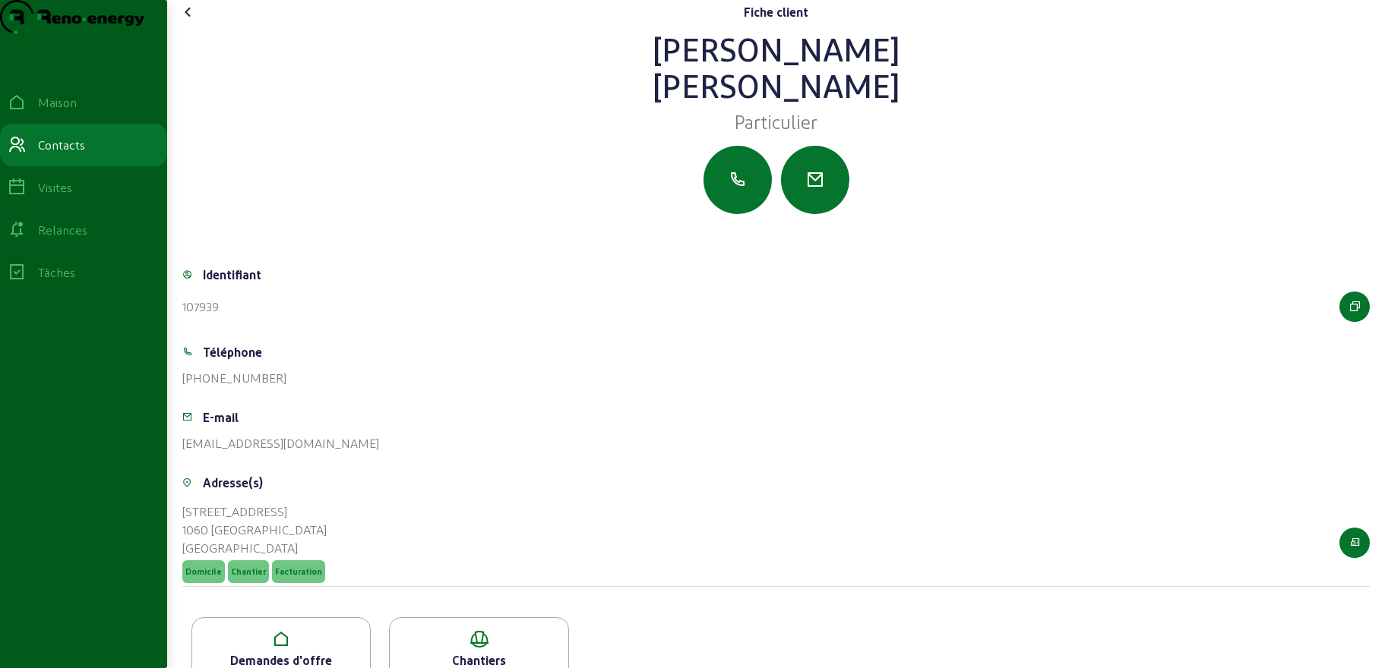
click at [192, 21] on icon at bounding box center [188, 12] width 18 height 18
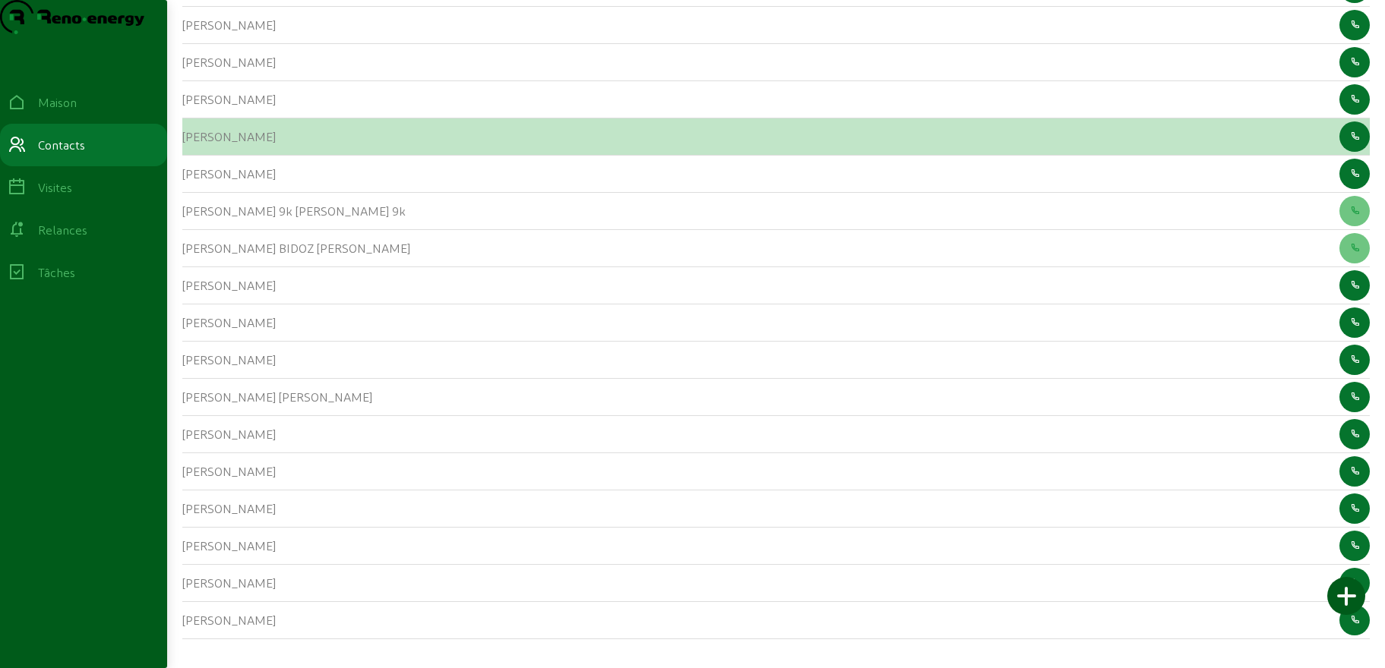
scroll to position [228, 0]
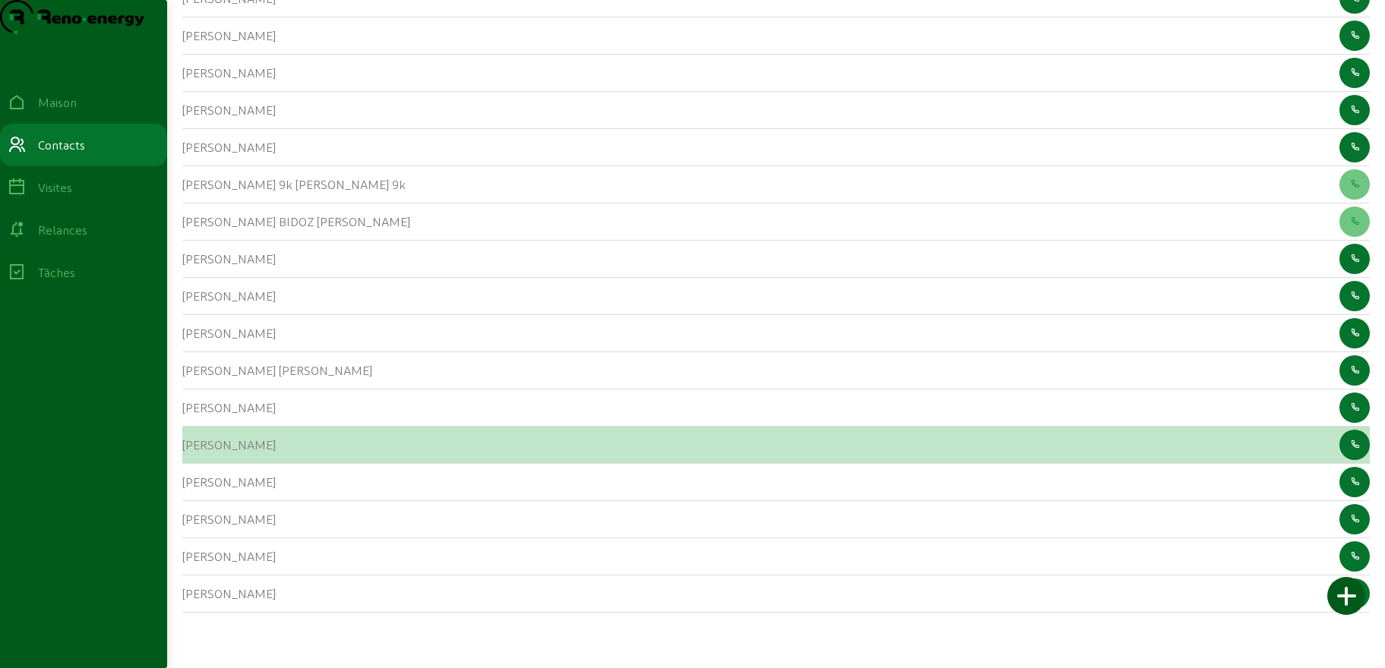
click at [204, 446] on font "[PERSON_NAME]" at bounding box center [228, 444] width 93 height 14
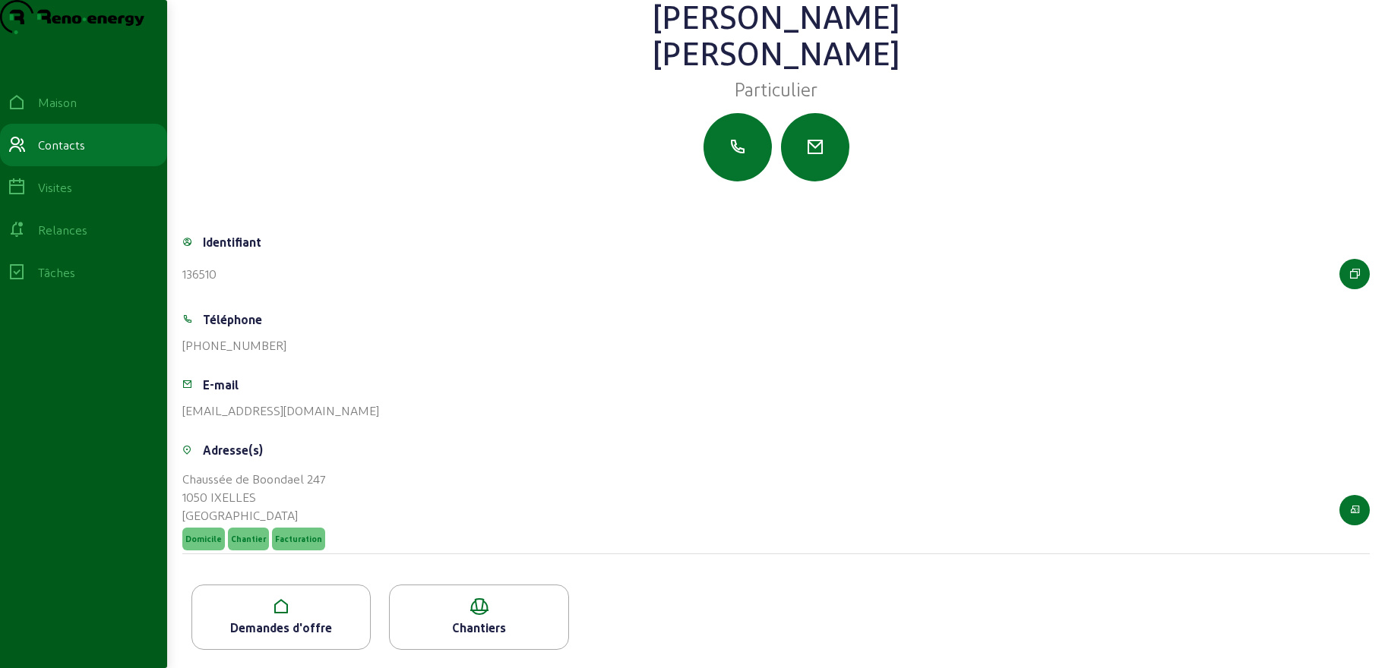
scroll to position [63, 0]
click at [309, 605] on icon at bounding box center [281, 607] width 178 height 18
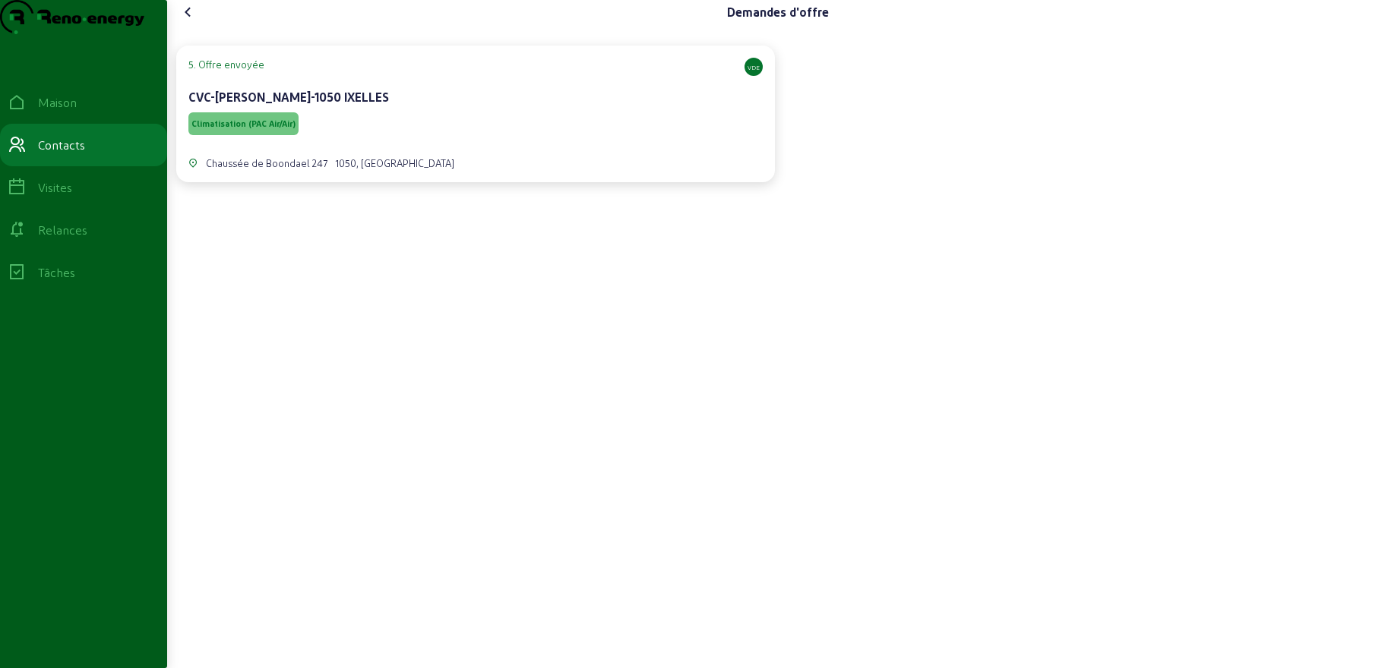
click at [462, 138] on div "Climatisation (PAC Air/Air)" at bounding box center [475, 123] width 574 height 29
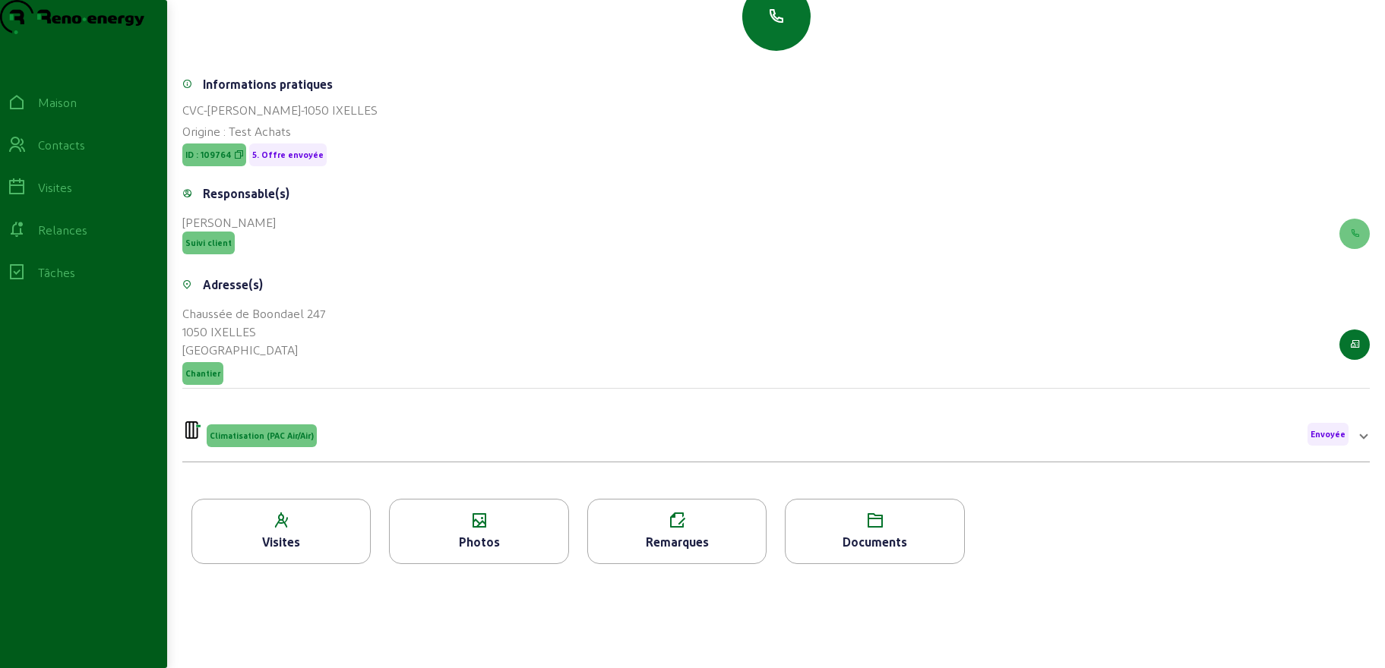
scroll to position [194, 0]
click at [478, 527] on icon at bounding box center [479, 521] width 178 height 18
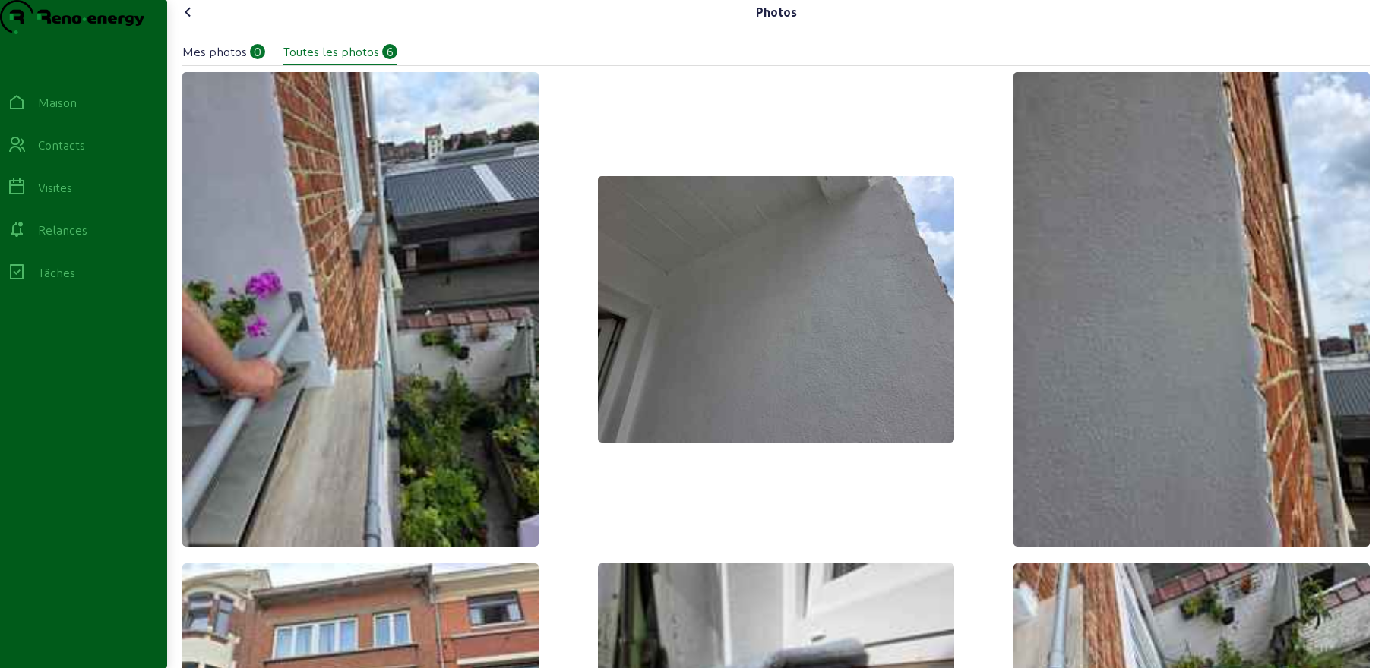
click at [197, 21] on icon at bounding box center [188, 12] width 18 height 18
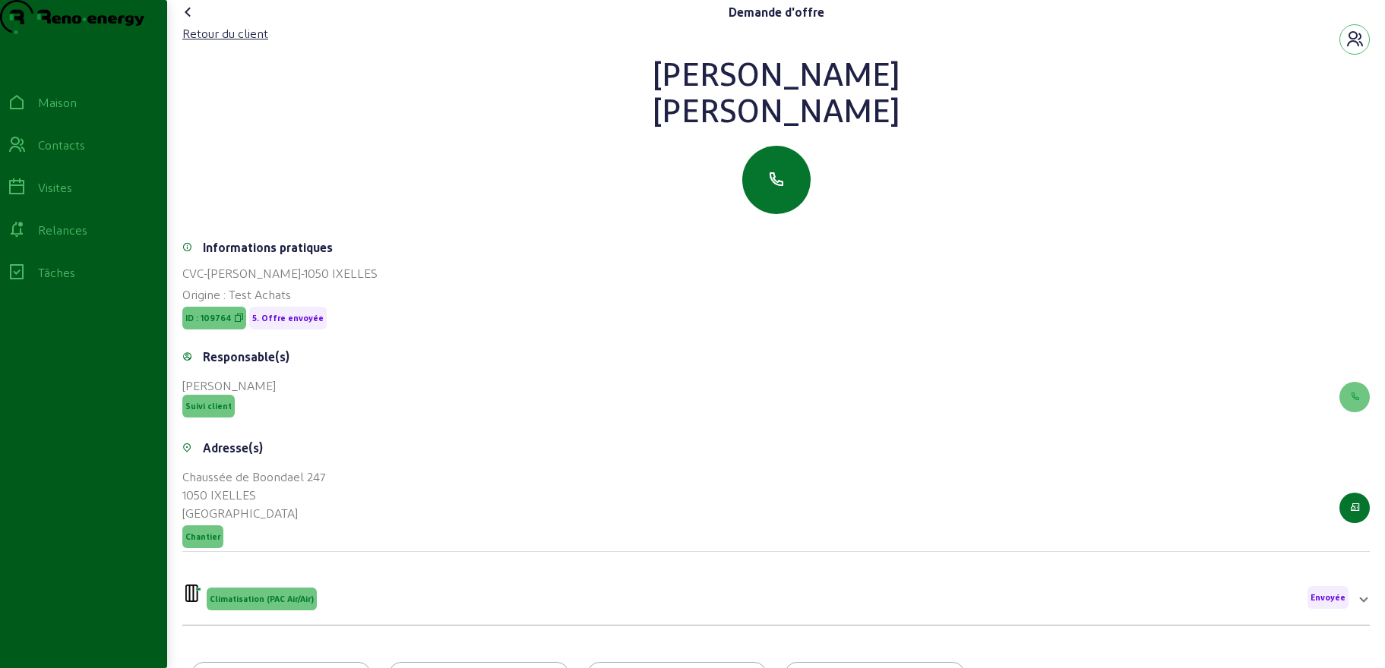
click at [194, 21] on icon at bounding box center [188, 12] width 18 height 18
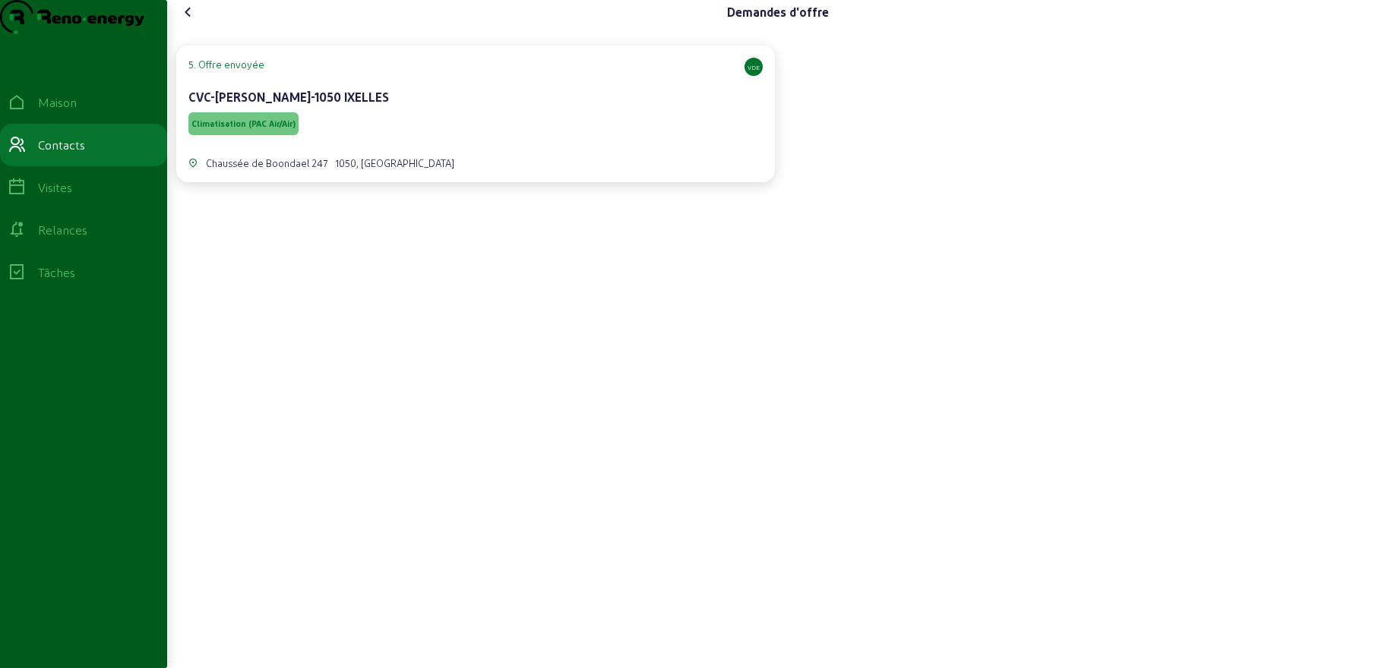
click at [192, 21] on icon at bounding box center [188, 12] width 18 height 18
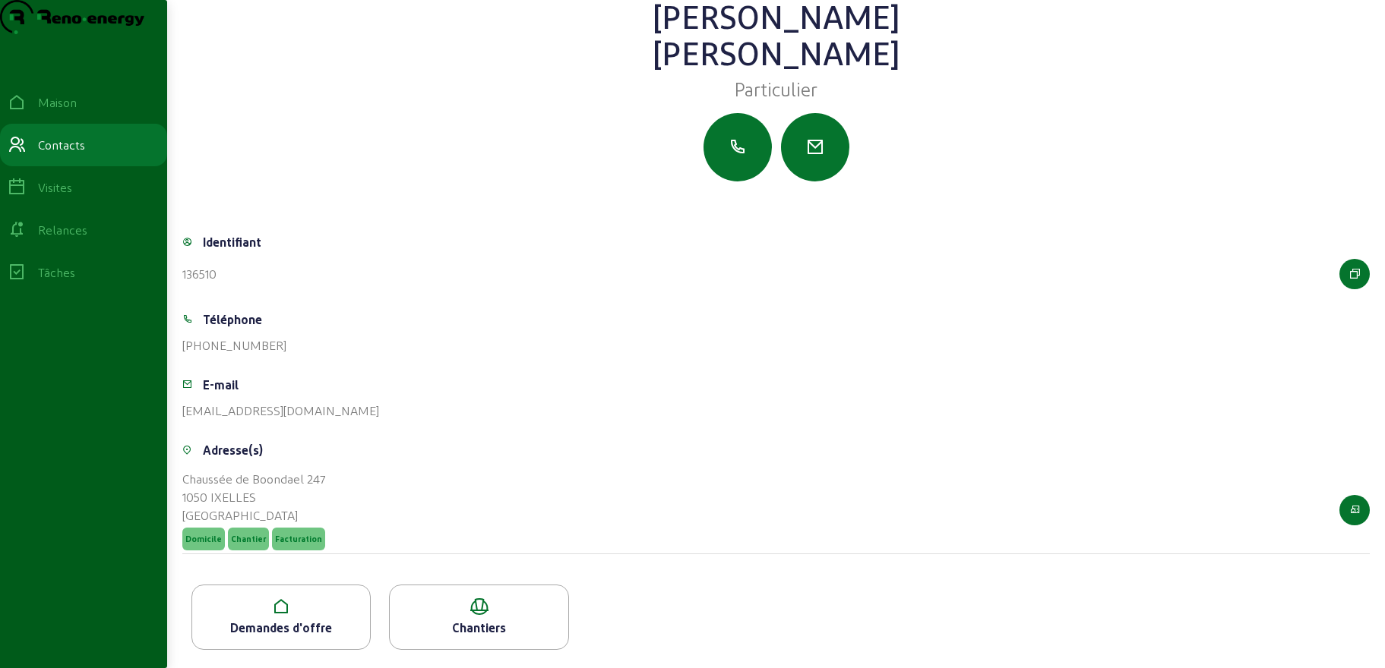
scroll to position [63, 0]
click at [314, 606] on icon at bounding box center [281, 607] width 178 height 18
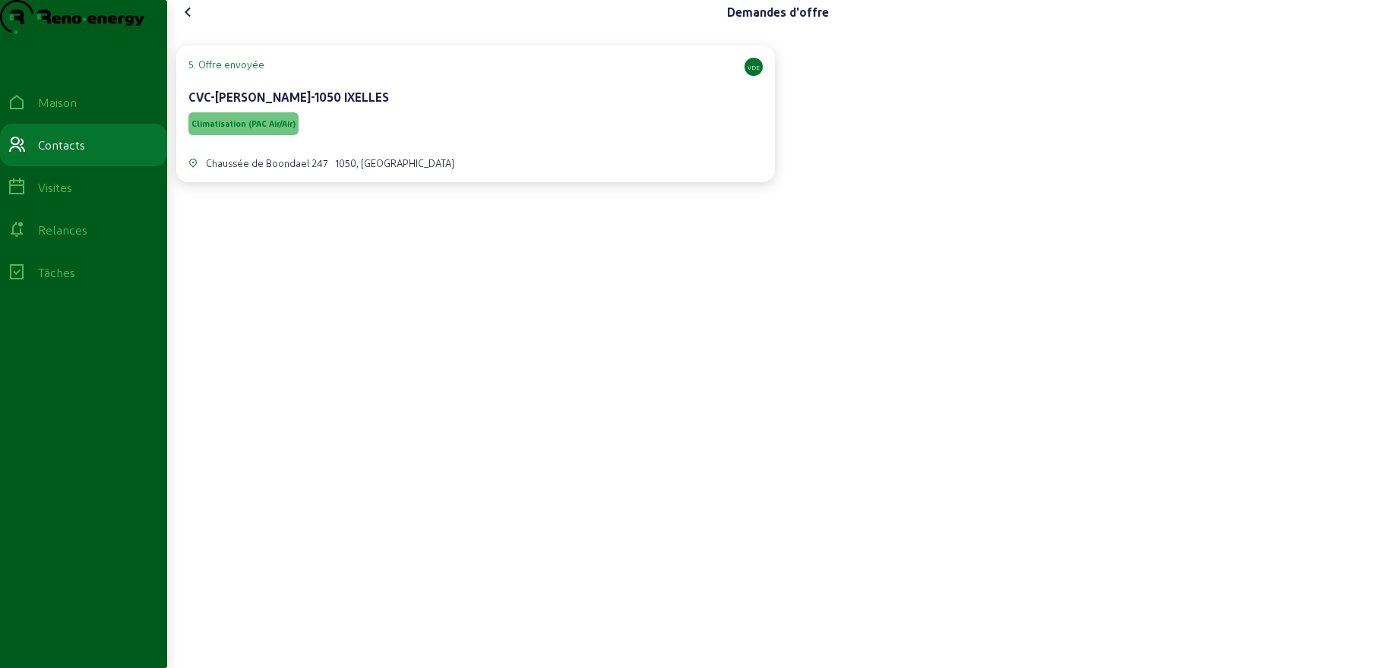
click at [487, 106] on div "CVC-[PERSON_NAME]-1050 IXELLES" at bounding box center [475, 97] width 574 height 18
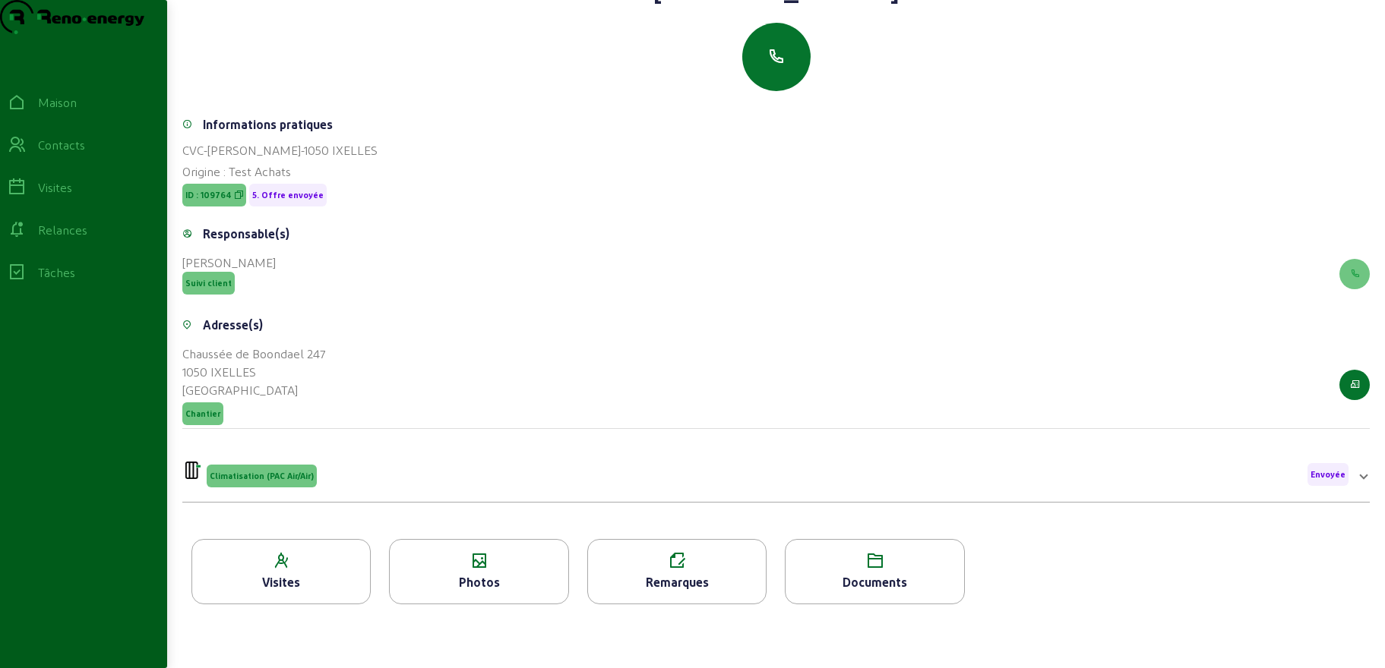
scroll to position [194, 0]
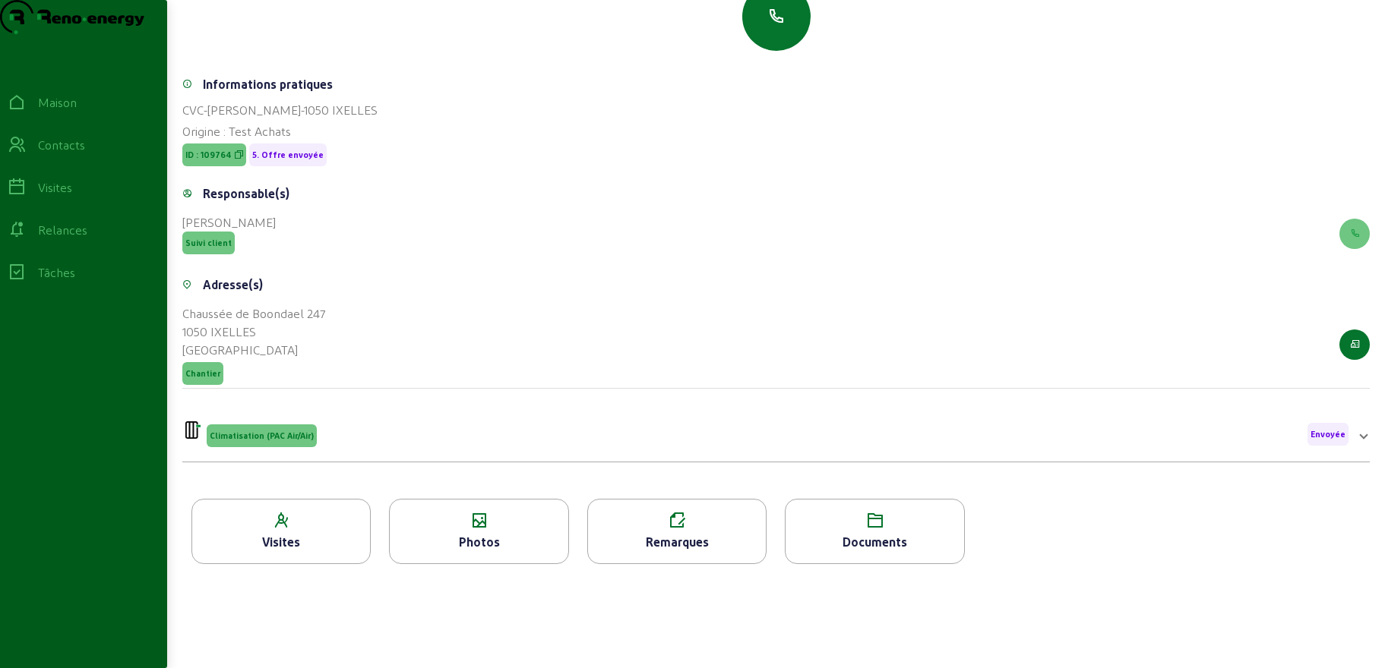
click at [461, 528] on icon at bounding box center [479, 521] width 178 height 18
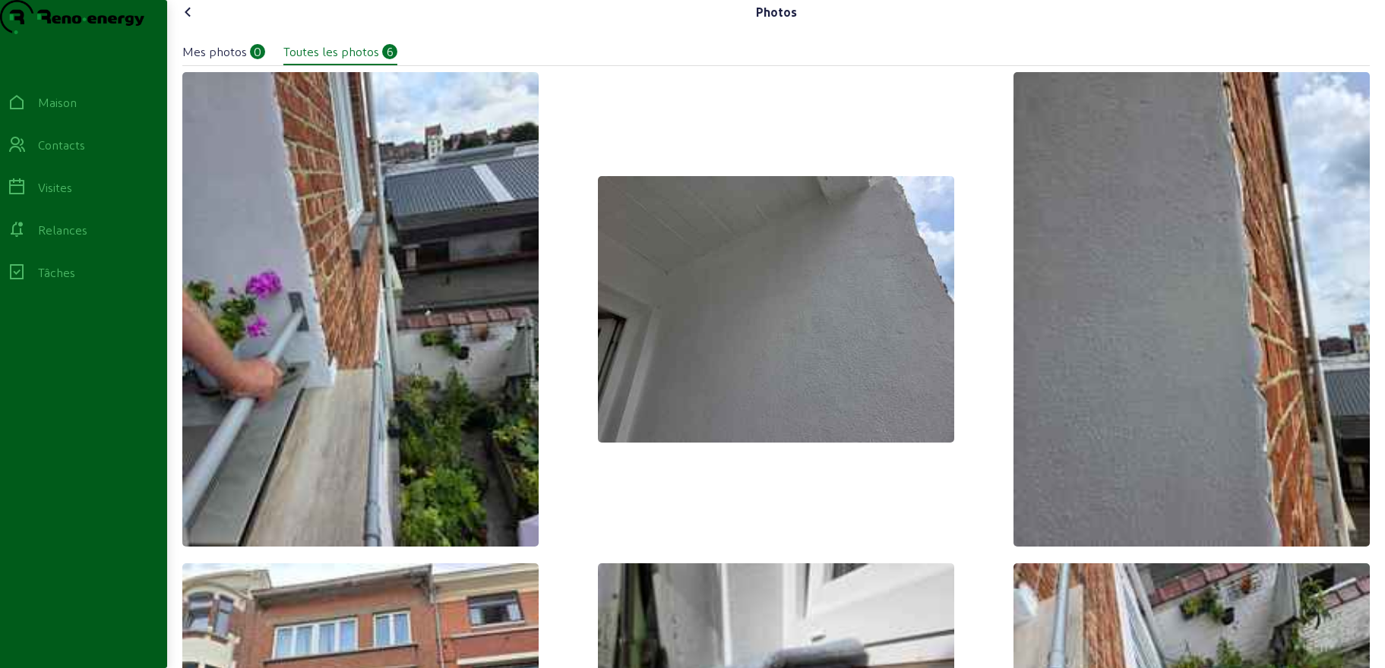
click at [194, 21] on icon at bounding box center [188, 12] width 18 height 18
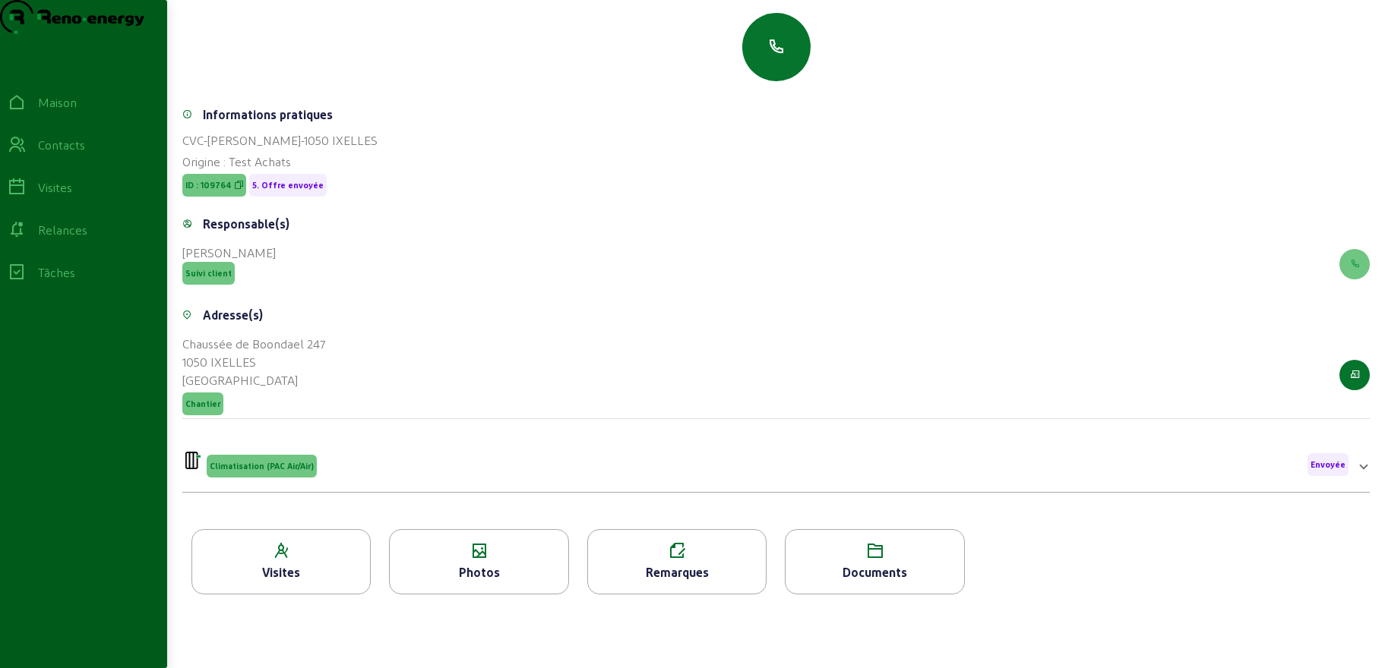
scroll to position [194, 0]
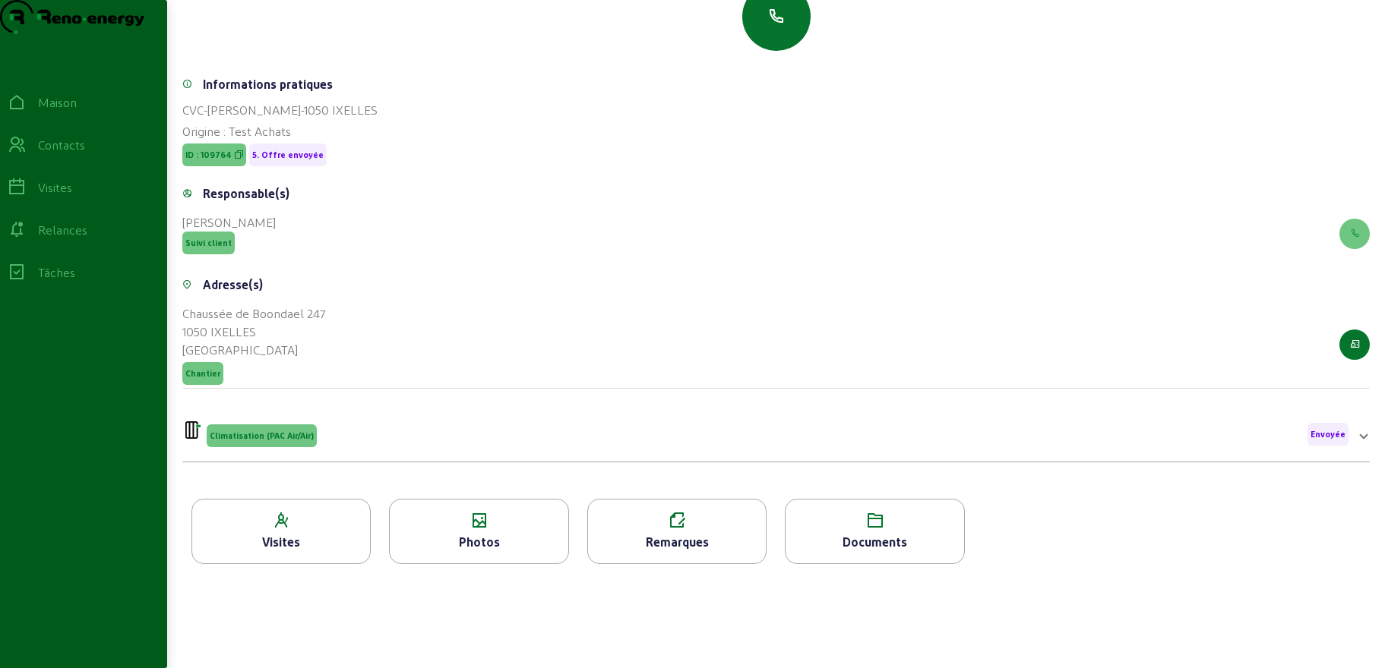
click at [889, 536] on font "Documents" at bounding box center [874, 542] width 65 height 14
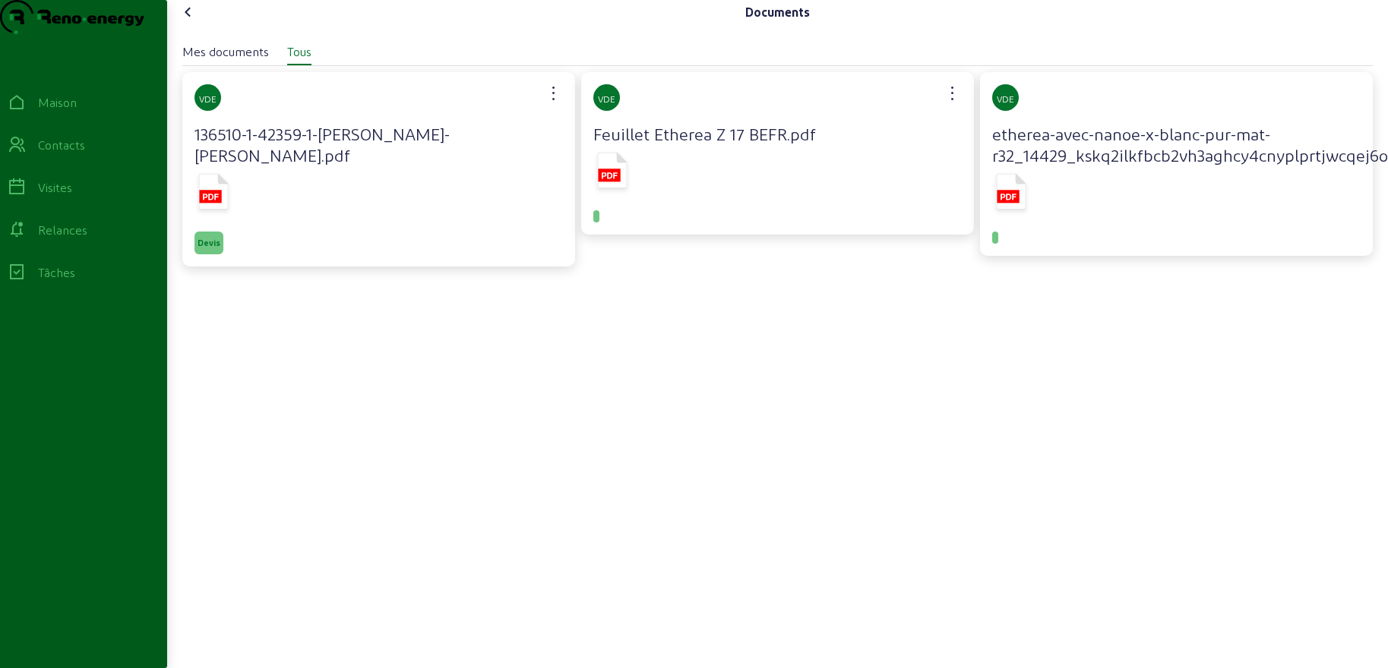
click at [219, 197] on icon at bounding box center [214, 192] width 30 height 36
click at [195, 21] on icon at bounding box center [188, 12] width 18 height 18
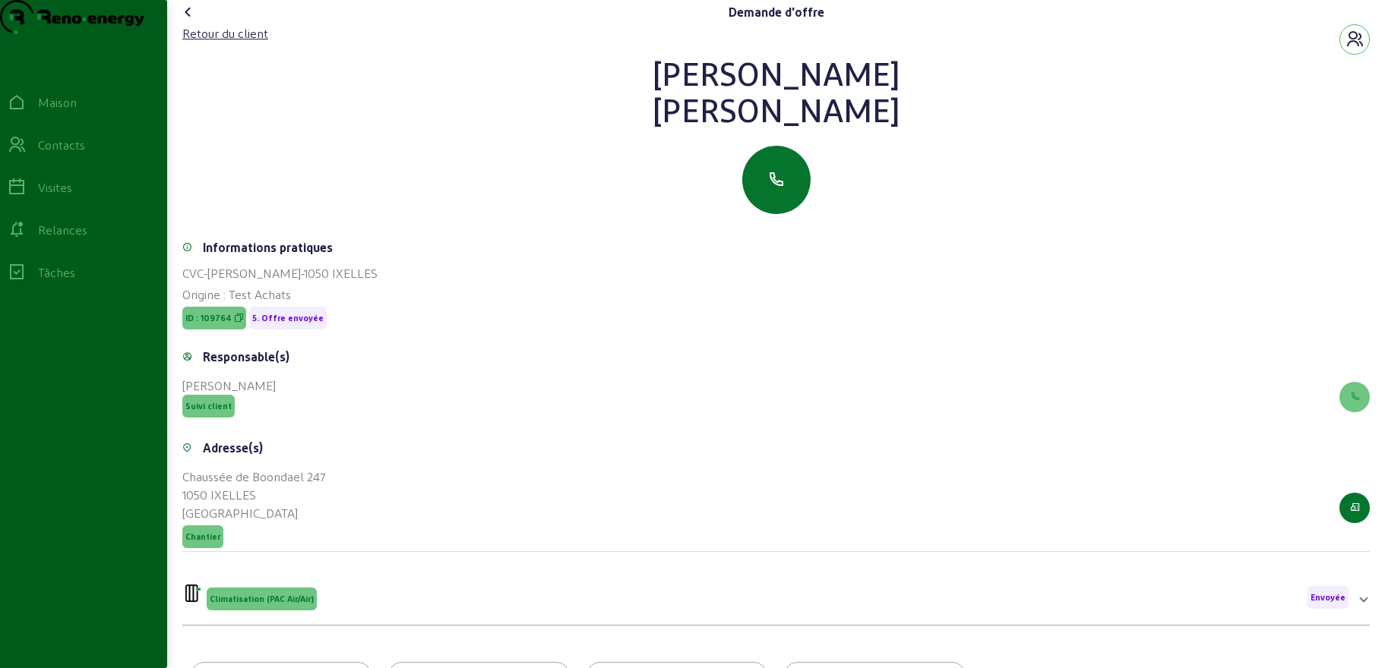
click at [195, 21] on icon at bounding box center [188, 12] width 18 height 18
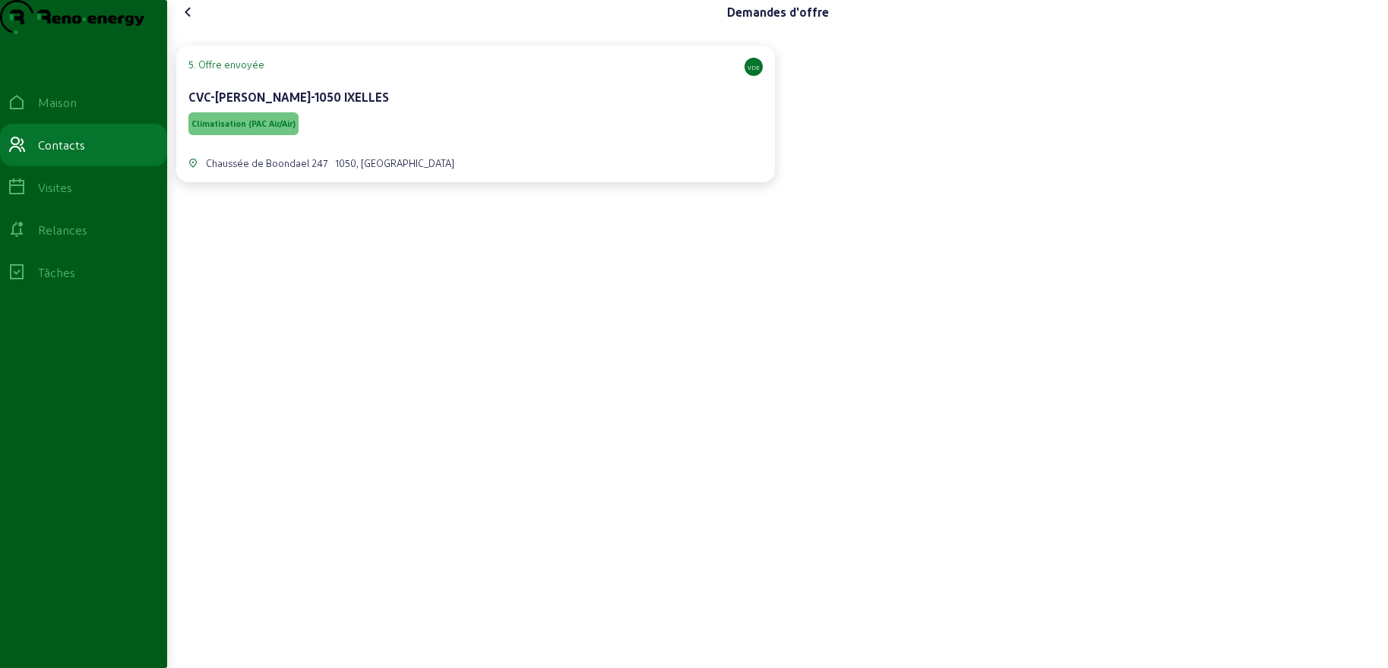
click at [195, 21] on icon at bounding box center [188, 12] width 18 height 18
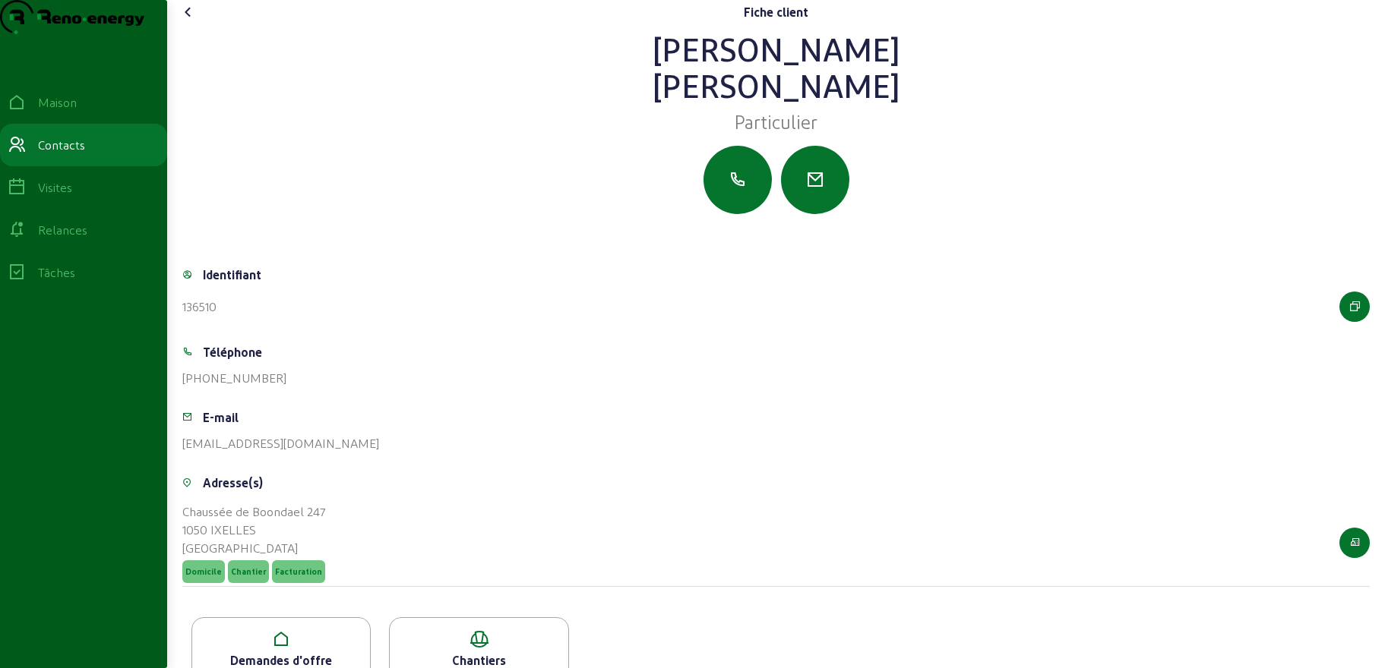
click at [185, 21] on icon at bounding box center [188, 12] width 18 height 18
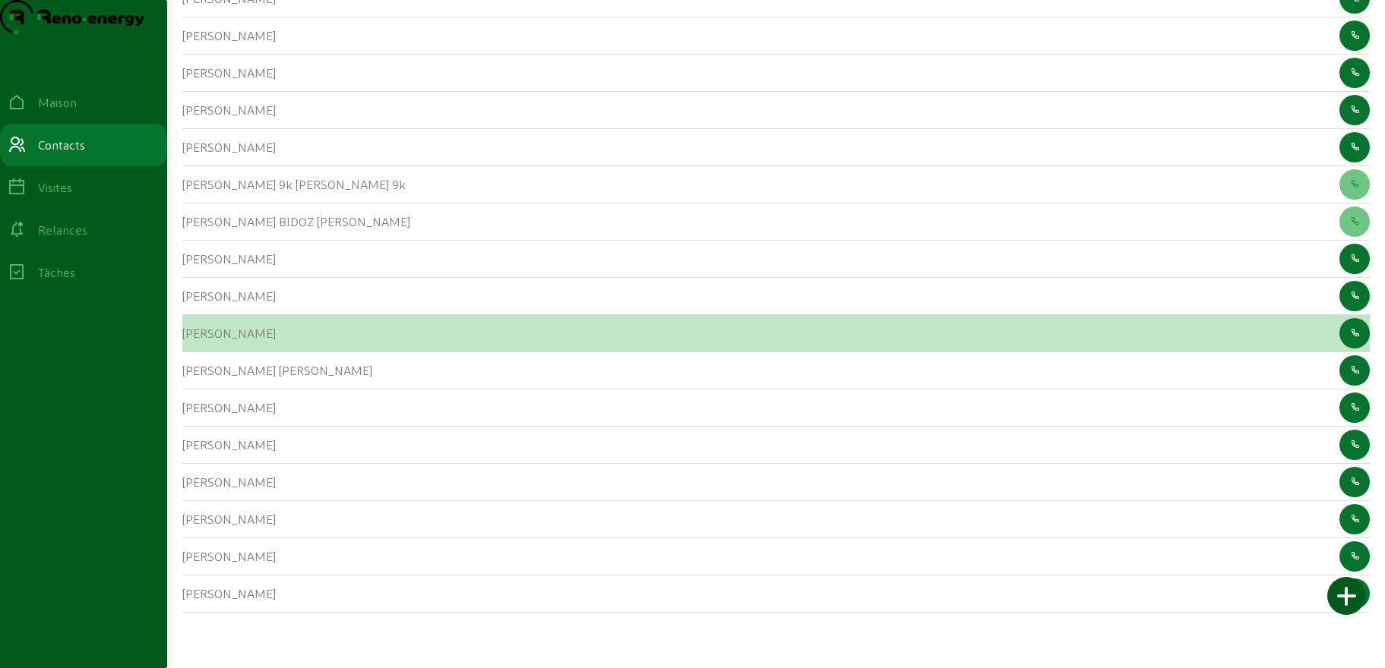
scroll to position [207, 0]
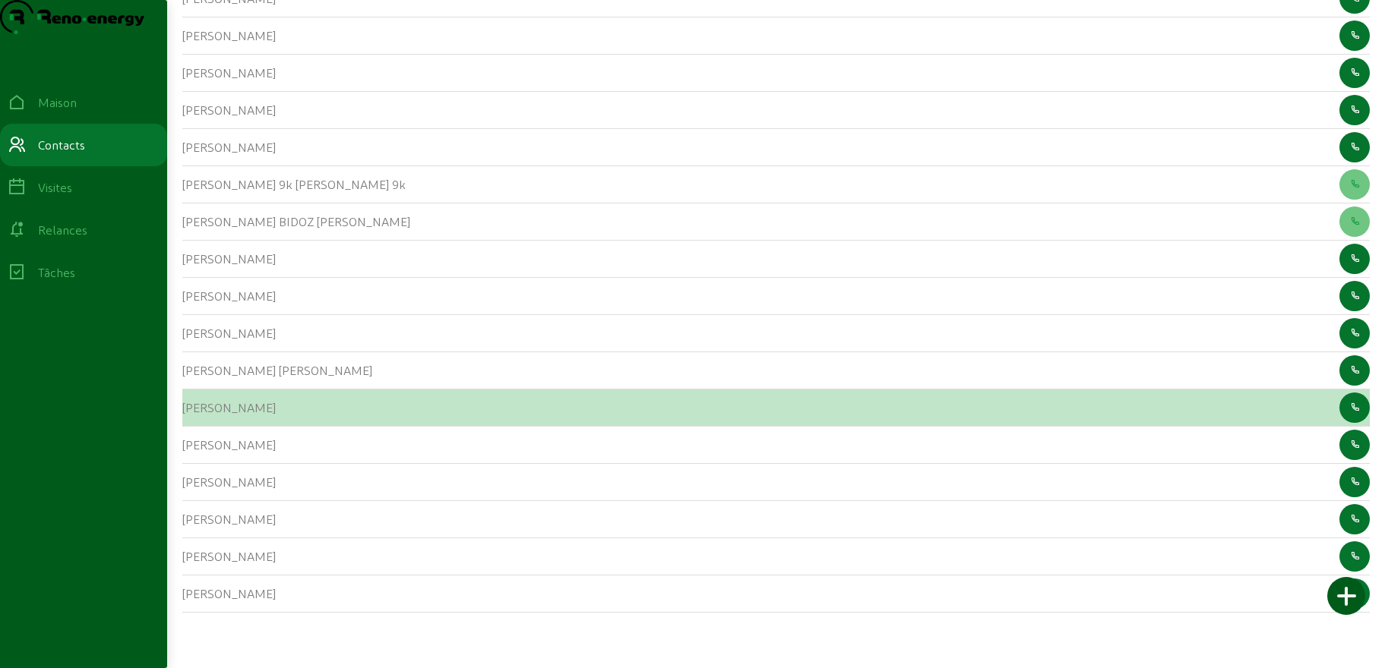
click at [227, 417] on div "[PERSON_NAME]" at bounding box center [228, 408] width 93 height 18
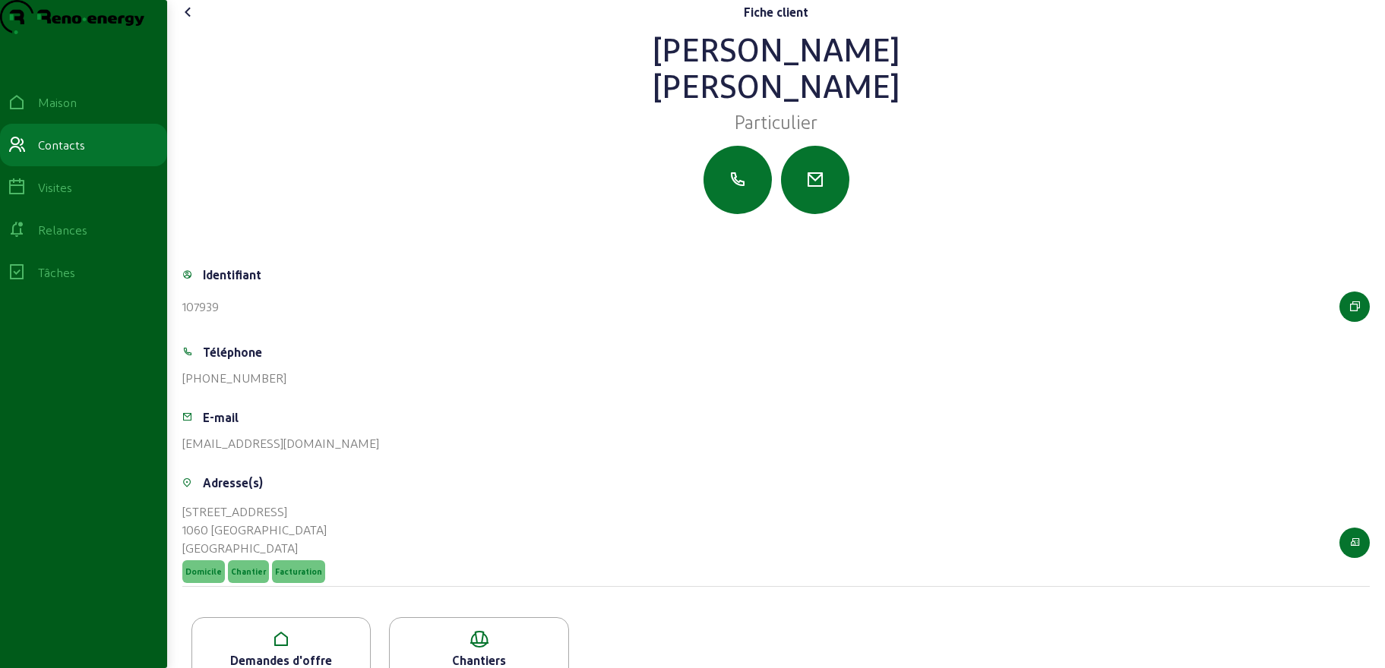
scroll to position [63, 0]
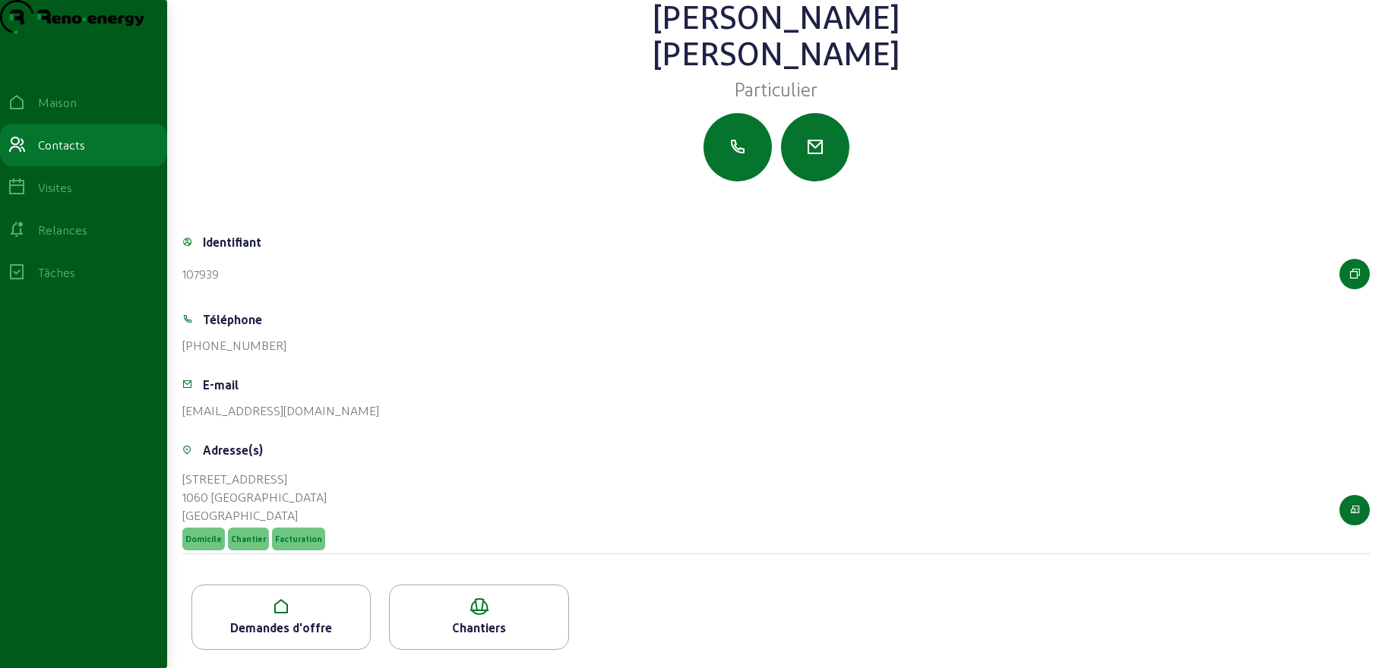
click at [291, 622] on font "Demandes d'offre" at bounding box center [281, 628] width 102 height 14
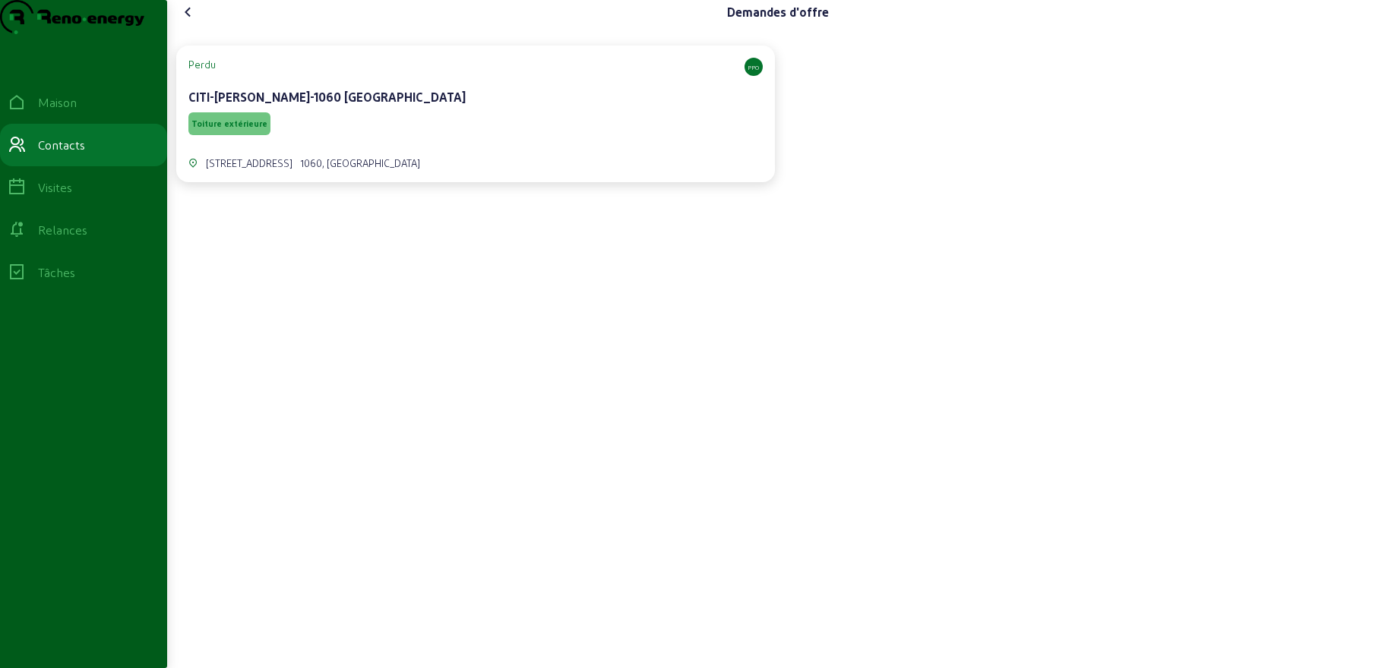
click at [456, 169] on div "[STREET_ADDRESS]" at bounding box center [475, 154] width 574 height 32
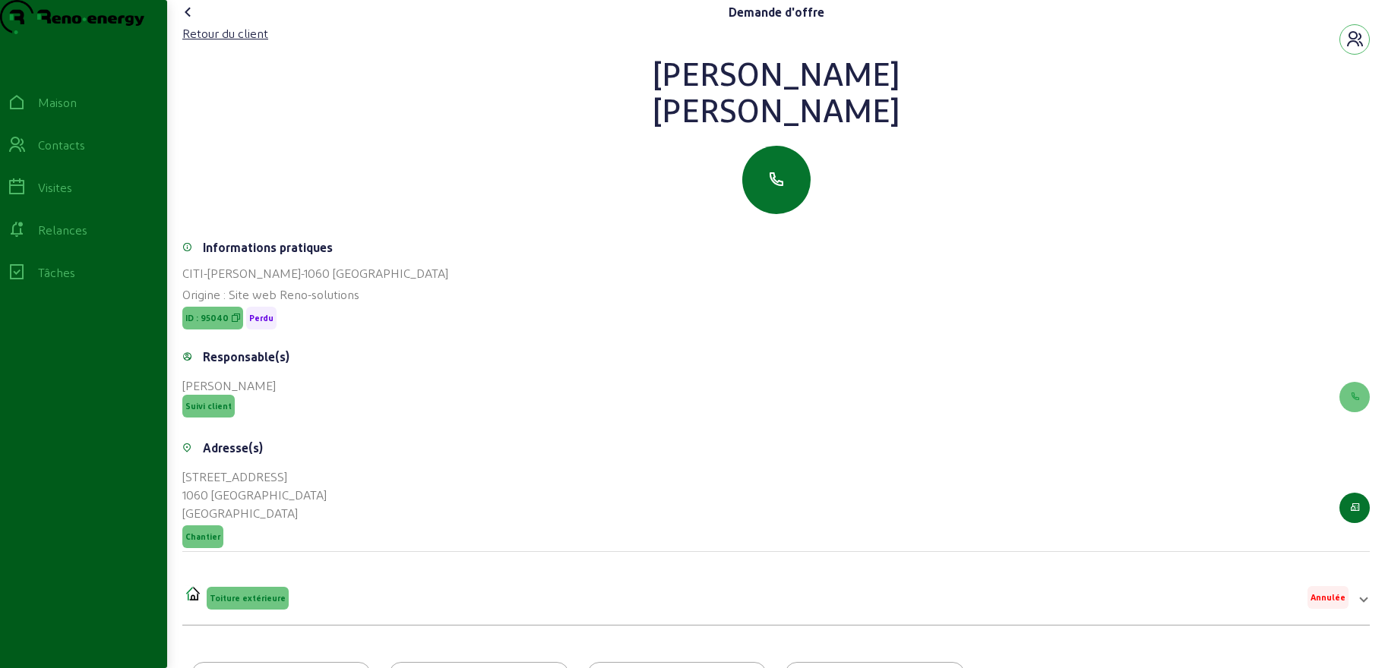
click at [188, 21] on icon at bounding box center [188, 12] width 18 height 18
